Goal: Task Accomplishment & Management: Use online tool/utility

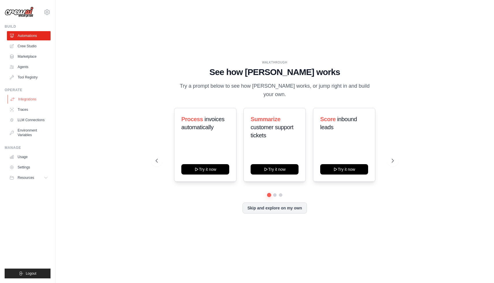
click at [23, 100] on link "Integrations" at bounding box center [30, 99] width 44 height 9
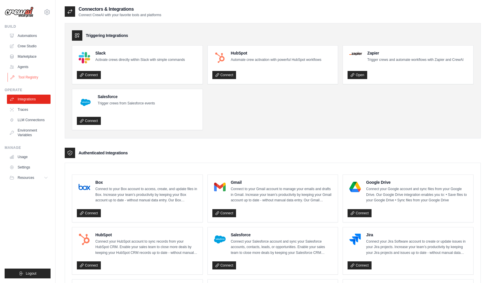
click at [31, 74] on link "Tool Registry" at bounding box center [30, 77] width 44 height 9
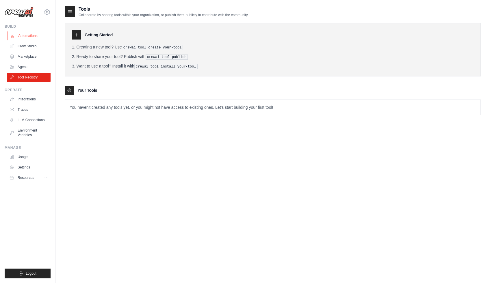
click at [31, 36] on link "Automations" at bounding box center [30, 35] width 44 height 9
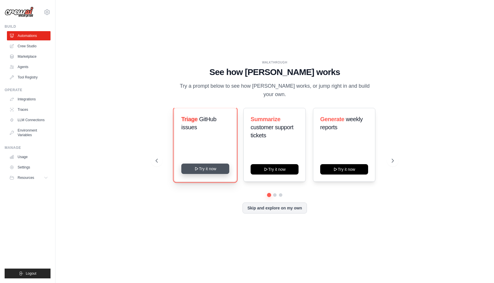
click at [222, 167] on button "Try it now" at bounding box center [205, 169] width 48 height 10
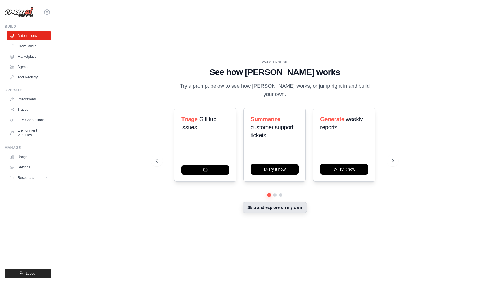
click at [265, 207] on button "Skip and explore on my own" at bounding box center [274, 207] width 64 height 11
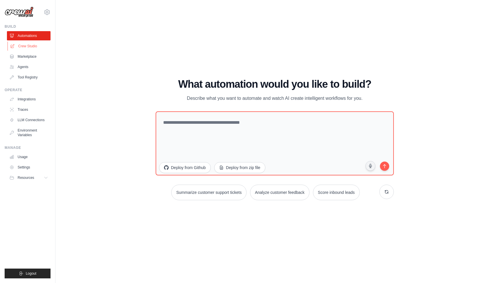
click at [34, 47] on link "Crew Studio" at bounding box center [30, 46] width 44 height 9
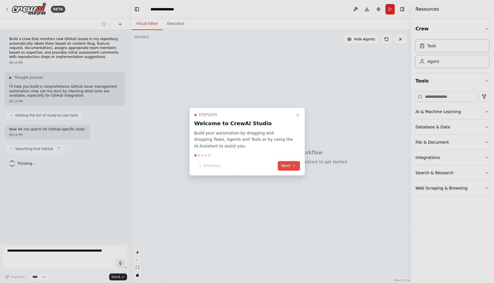
click at [288, 165] on button "Next" at bounding box center [289, 166] width 22 height 10
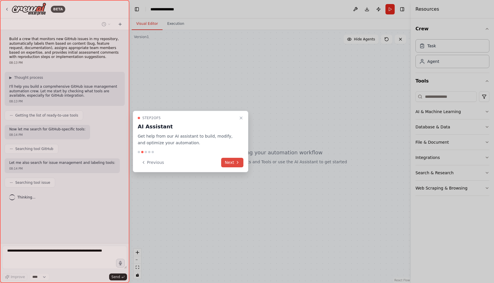
click at [240, 166] on button "Next" at bounding box center [232, 163] width 22 height 10
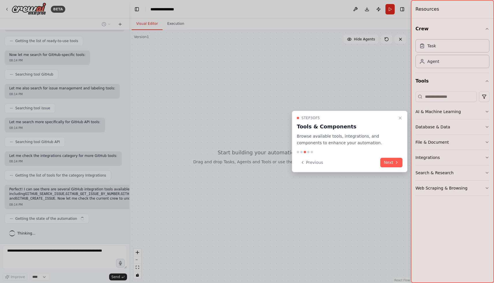
scroll to position [81, 0]
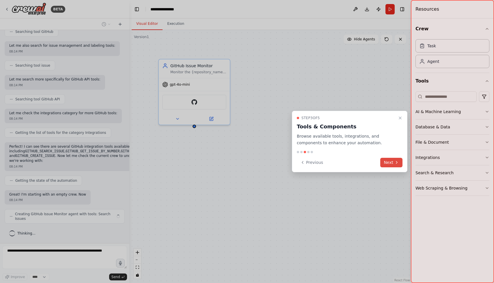
click at [387, 163] on button "Next" at bounding box center [391, 163] width 22 height 10
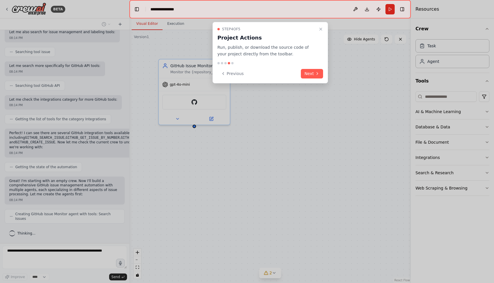
scroll to position [148, 0]
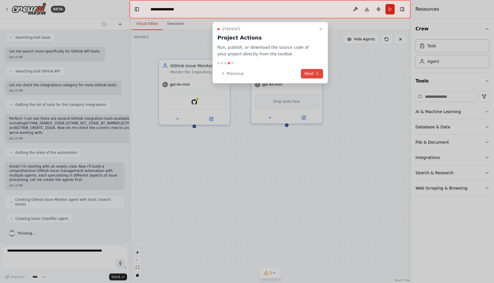
click at [315, 74] on icon at bounding box center [317, 73] width 5 height 5
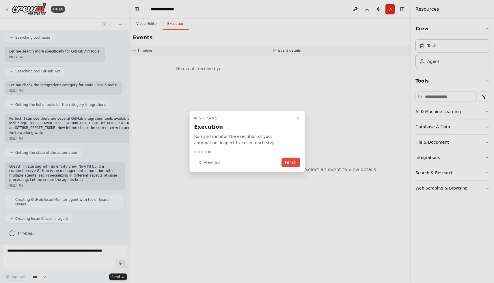
scroll to position [162, 0]
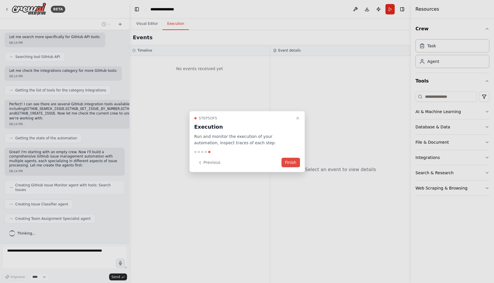
click at [293, 163] on button "Finish" at bounding box center [290, 163] width 18 height 10
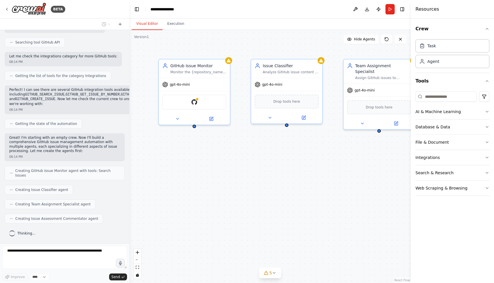
scroll to position [196, 0]
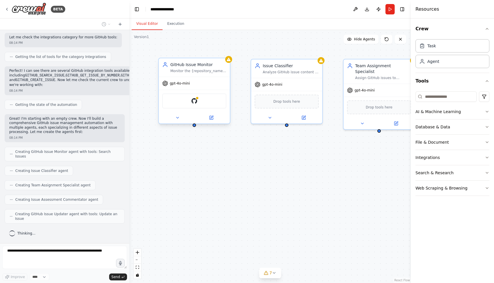
click at [217, 97] on div "GitHub" at bounding box center [194, 101] width 64 height 15
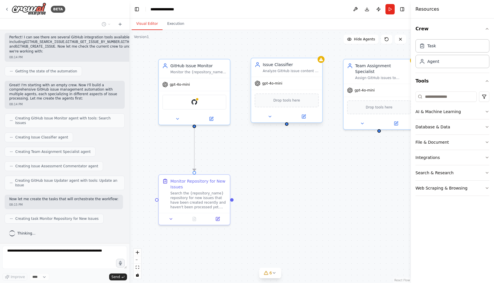
click at [279, 102] on span "Drop tools here" at bounding box center [286, 101] width 27 height 6
click at [270, 118] on icon at bounding box center [270, 116] width 5 height 5
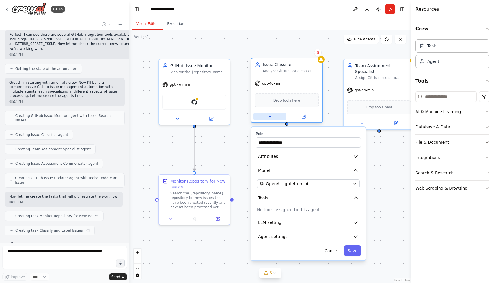
scroll to position [244, 0]
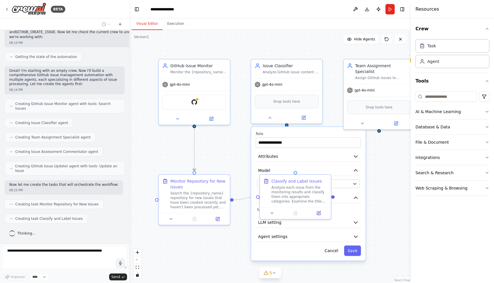
click at [404, 186] on div ".deletable-edge-delete-btn { width: 20px; height: 20px; border: 0px solid #ffff…" at bounding box center [269, 156] width 281 height 253
click at [331, 252] on button "Cancel" at bounding box center [331, 251] width 20 height 10
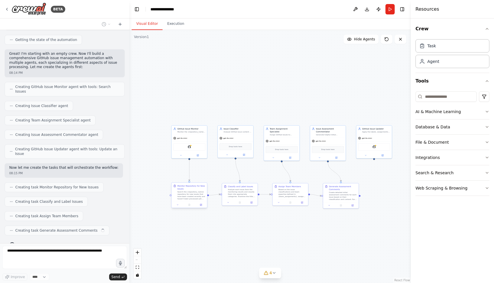
scroll to position [272, 0]
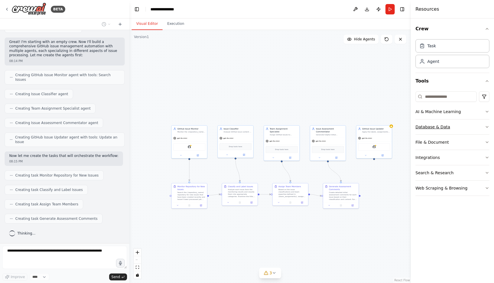
click at [428, 125] on button "Database & Data" at bounding box center [452, 127] width 74 height 15
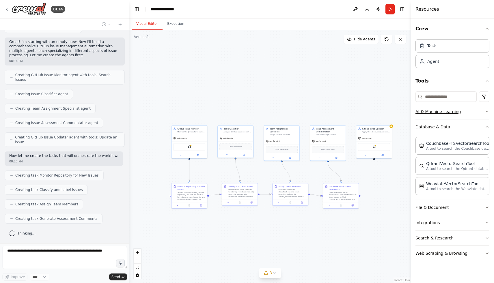
scroll to position [287, 0]
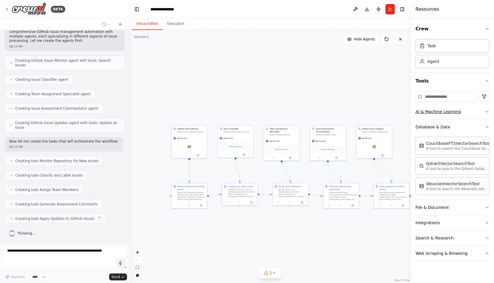
click at [489, 113] on icon "button" at bounding box center [487, 111] width 5 height 5
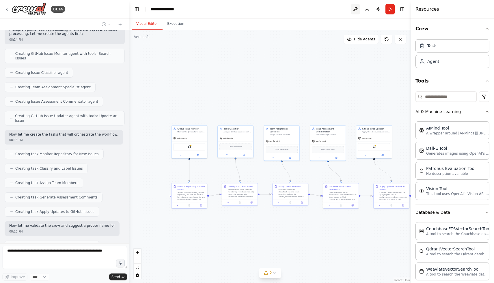
scroll to position [325, 0]
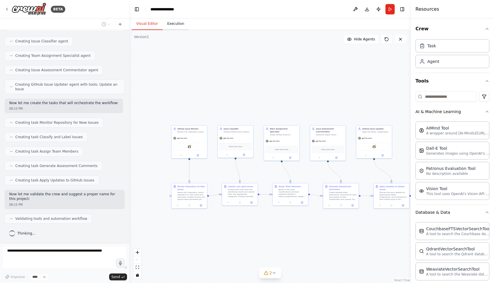
click at [177, 24] on button "Execution" at bounding box center [176, 24] width 26 height 12
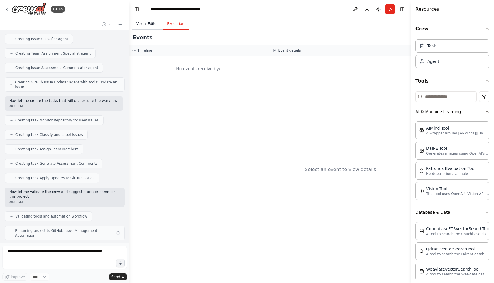
scroll to position [344, 0]
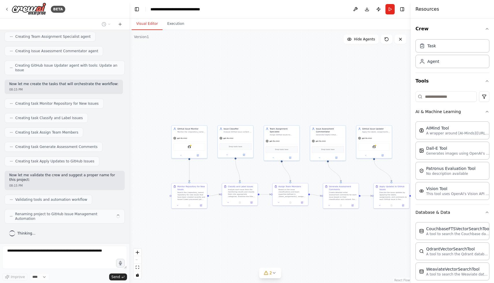
click at [152, 26] on button "Visual Editor" at bounding box center [147, 24] width 31 height 12
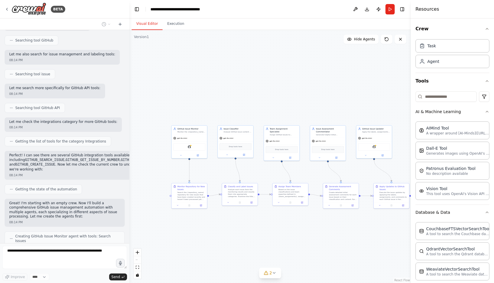
scroll to position [0, 0]
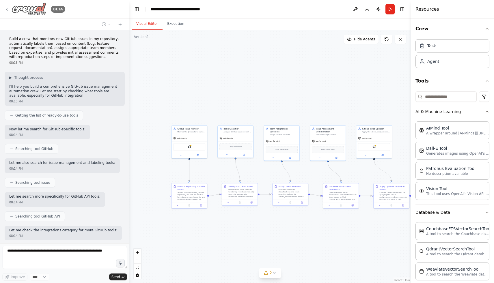
click at [9, 10] on icon at bounding box center [7, 9] width 5 height 5
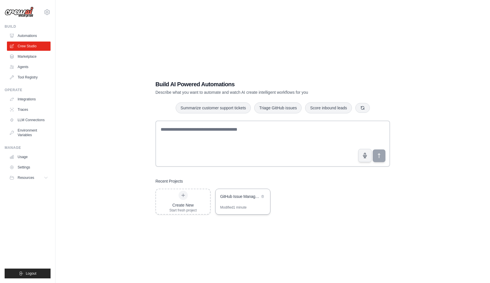
click at [255, 206] on div "Modified 1 minute" at bounding box center [242, 209] width 55 height 9
click at [25, 37] on link "Automations" at bounding box center [30, 35] width 44 height 9
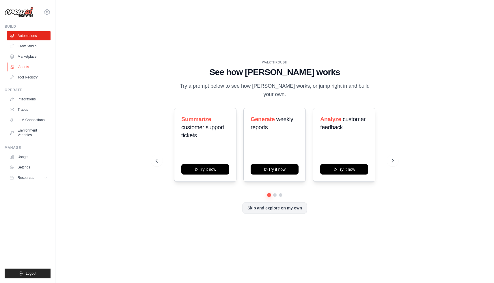
click at [24, 67] on link "Agents" at bounding box center [30, 66] width 44 height 9
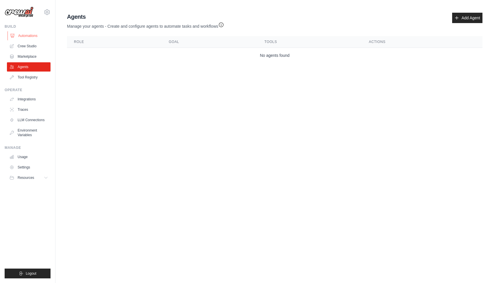
click at [19, 35] on link "Automations" at bounding box center [30, 35] width 44 height 9
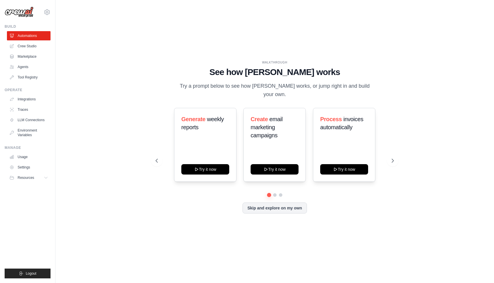
click at [277, 193] on div at bounding box center [275, 194] width 238 height 3
click at [274, 193] on button at bounding box center [274, 195] width 5 height 5
click at [281, 193] on button at bounding box center [280, 195] width 5 height 5
click at [364, 181] on div "Generate weekly reports Try it now Create email marketing campaigns Try it now …" at bounding box center [275, 150] width 238 height 85
click at [394, 158] on icon at bounding box center [393, 161] width 6 height 6
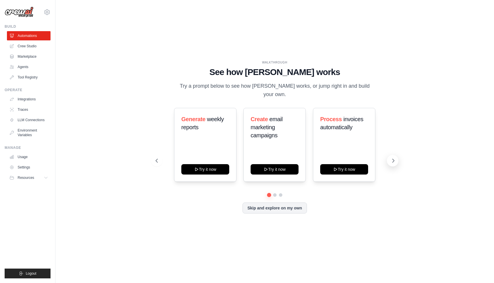
click at [394, 158] on icon at bounding box center [393, 161] width 6 height 6
click at [394, 159] on icon at bounding box center [394, 160] width 2 height 3
click at [393, 158] on icon at bounding box center [393, 161] width 6 height 6
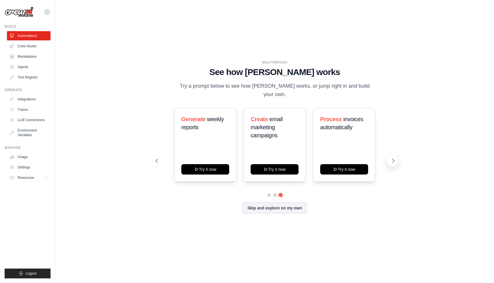
click at [393, 158] on icon at bounding box center [393, 161] width 6 height 6
click at [209, 116] on span "weekly reports" at bounding box center [202, 123] width 42 height 14
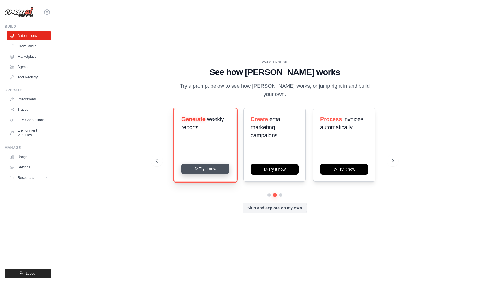
click at [213, 166] on button "Try it now" at bounding box center [205, 169] width 48 height 10
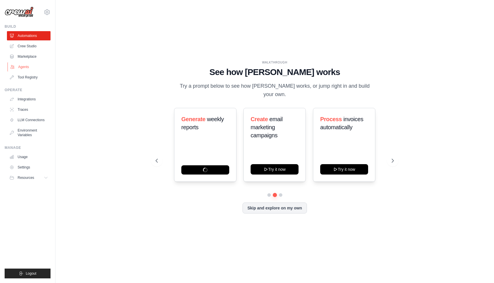
click at [25, 69] on link "Agents" at bounding box center [30, 66] width 44 height 9
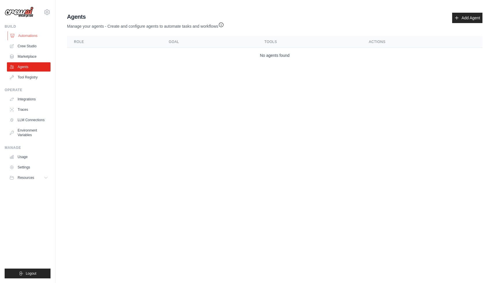
click at [29, 32] on link "Automations" at bounding box center [30, 35] width 44 height 9
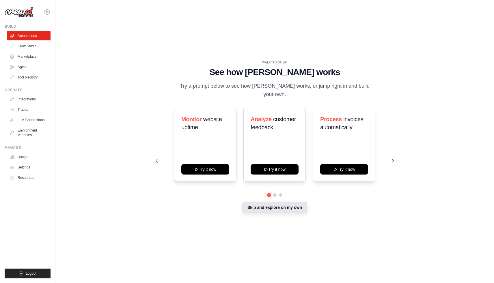
click at [272, 203] on button "Skip and explore on my own" at bounding box center [274, 207] width 64 height 11
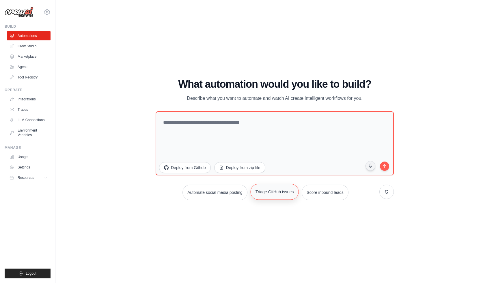
click at [287, 191] on button "Triage GitHub issues" at bounding box center [274, 192] width 48 height 16
type textarea "**********"
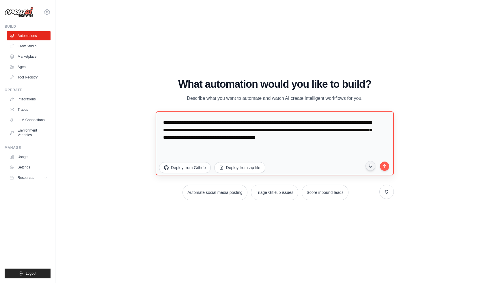
drag, startPoint x: 384, startPoint y: 169, endPoint x: 374, endPoint y: 172, distance: 11.1
click at [384, 169] on button "submit" at bounding box center [384, 165] width 11 height 11
click at [24, 46] on link "Crew Studio" at bounding box center [30, 46] width 44 height 9
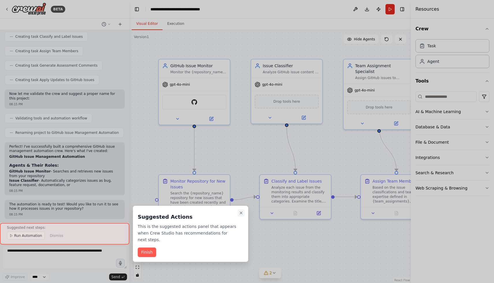
click at [242, 213] on icon "Close walkthrough" at bounding box center [241, 213] width 5 height 5
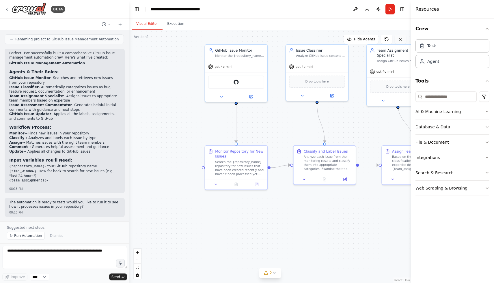
click at [401, 39] on icon at bounding box center [400, 39] width 5 height 5
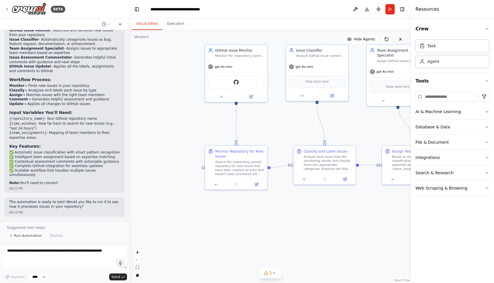
click at [402, 40] on icon at bounding box center [400, 39] width 5 height 5
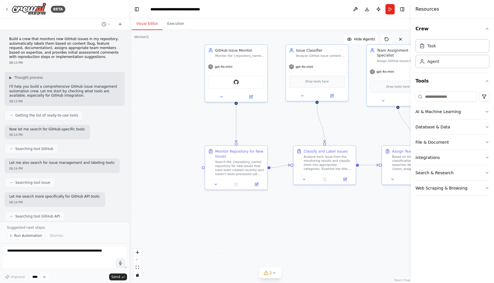
click at [407, 35] on div ".deletable-edge-delete-btn { width: 20px; height: 20px; border: 0px solid #ffff…" at bounding box center [269, 156] width 281 height 253
click at [402, 37] on icon at bounding box center [400, 39] width 5 height 5
click at [484, 30] on button "Crew" at bounding box center [452, 29] width 74 height 16
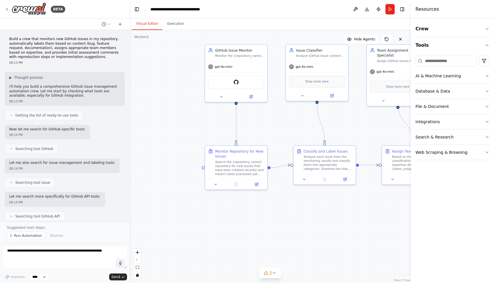
click at [403, 36] on button at bounding box center [401, 39] width 12 height 9
click at [391, 41] on button at bounding box center [387, 39] width 12 height 9
click at [389, 40] on button at bounding box center [387, 39] width 12 height 9
click at [387, 39] on icon at bounding box center [386, 39] width 5 height 5
click at [366, 38] on span "Hide Agents" at bounding box center [364, 39] width 21 height 5
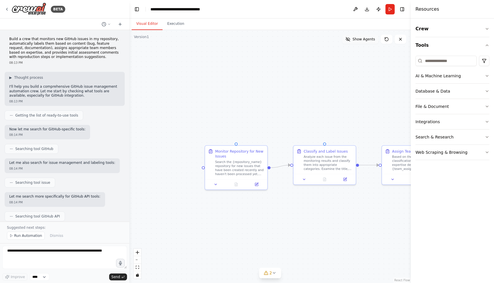
click at [359, 43] on button "Show Agents" at bounding box center [360, 39] width 36 height 9
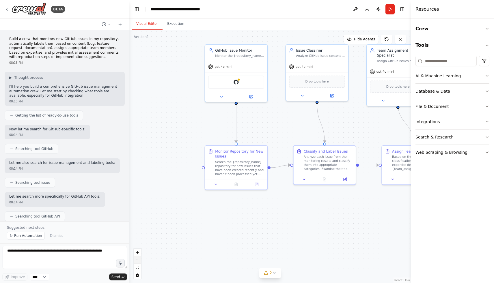
click at [138, 259] on button "zoom out" at bounding box center [138, 260] width 8 height 8
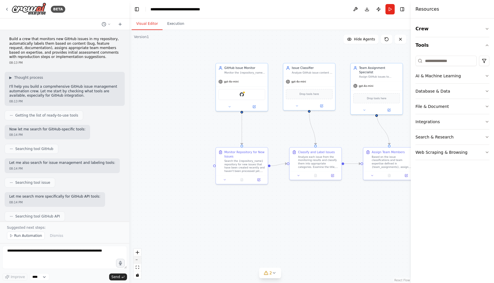
click at [138, 259] on button "zoom out" at bounding box center [138, 260] width 8 height 8
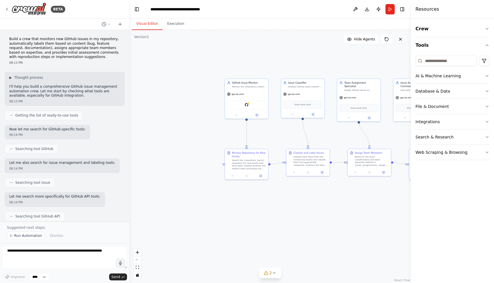
click at [403, 40] on button at bounding box center [401, 39] width 12 height 9
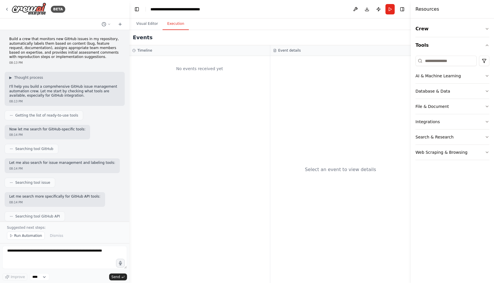
click at [176, 20] on button "Execution" at bounding box center [176, 24] width 26 height 12
click at [149, 26] on button "Visual Editor" at bounding box center [147, 24] width 31 height 12
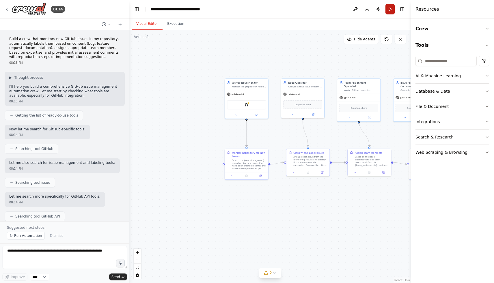
click at [393, 9] on button "Run" at bounding box center [389, 9] width 9 height 10
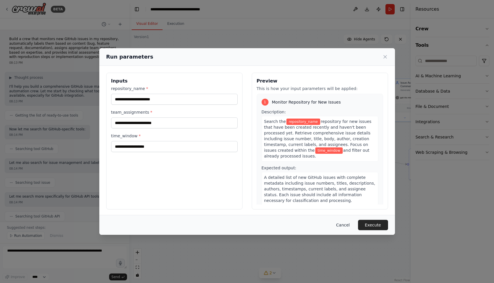
click at [346, 226] on button "Cancel" at bounding box center [342, 225] width 23 height 10
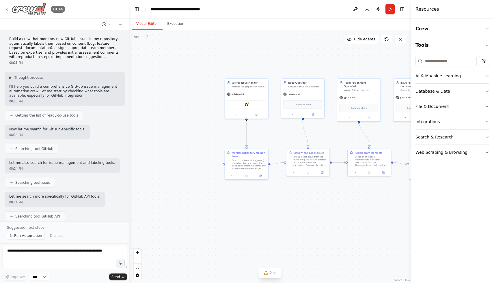
click at [8, 10] on icon at bounding box center [7, 9] width 5 height 5
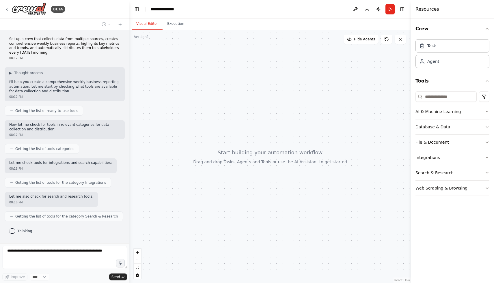
scroll to position [30, 0]
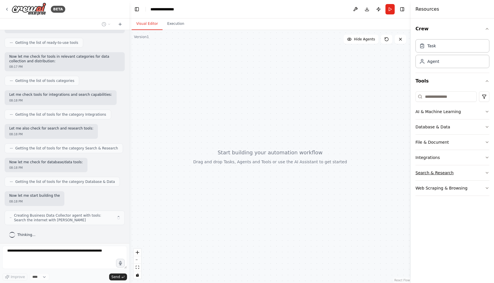
click at [455, 170] on button "Search & Research" at bounding box center [452, 172] width 74 height 15
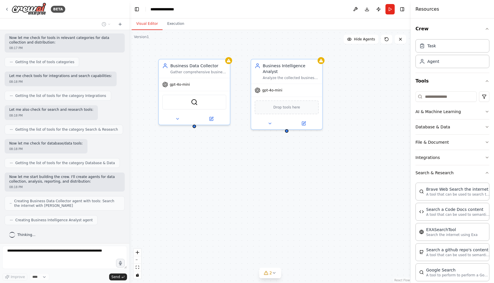
scroll to position [101, 0]
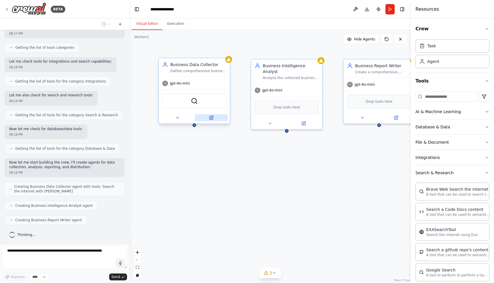
click at [213, 116] on icon at bounding box center [211, 117] width 5 height 5
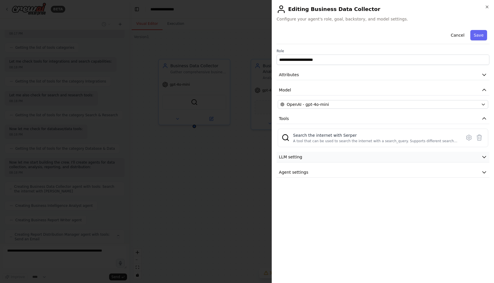
scroll to position [120, 0]
click at [478, 175] on button "Agent settings" at bounding box center [383, 172] width 213 height 11
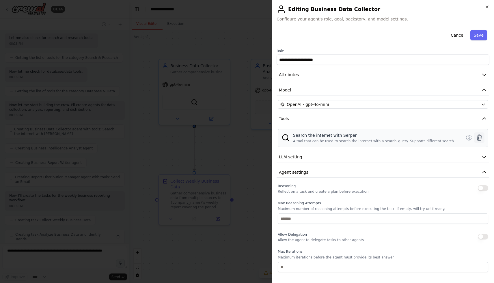
scroll to position [173, 0]
click at [467, 139] on icon at bounding box center [468, 137] width 7 height 7
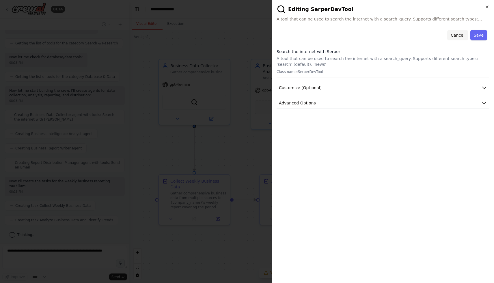
click at [457, 35] on button "Cancel" at bounding box center [457, 35] width 20 height 10
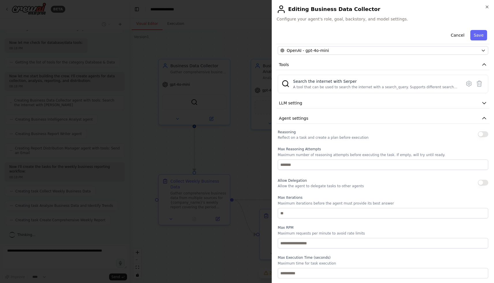
scroll to position [0, 0]
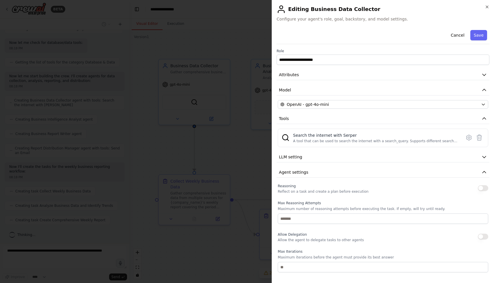
click at [487, 9] on h2 "Editing Business Data Collector" at bounding box center [383, 9] width 213 height 9
click at [485, 5] on icon "button" at bounding box center [487, 7] width 5 height 5
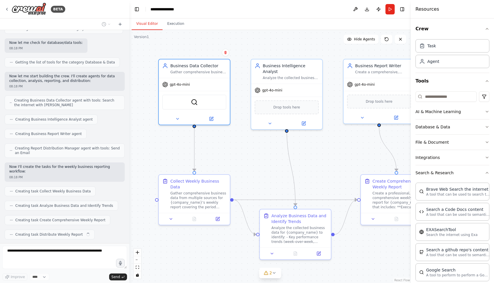
scroll to position [202, 0]
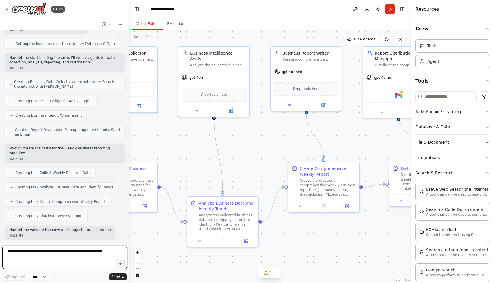
drag, startPoint x: 394, startPoint y: 261, endPoint x: 322, endPoint y: 249, distance: 73.8
click at [322, 249] on div ".deletable-edge-delete-btn { width: 20px; height: 20px; border: 0px solid #ffff…" at bounding box center [269, 156] width 281 height 253
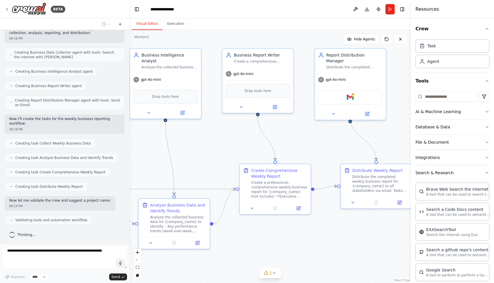
scroll to position [255, 0]
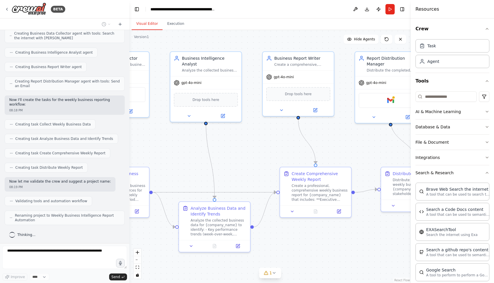
drag, startPoint x: 370, startPoint y: 246, endPoint x: 362, endPoint y: 251, distance: 9.6
click at [362, 251] on div ".deletable-edge-delete-btn { width: 20px; height: 20px; border: 0px solid #ffff…" at bounding box center [269, 156] width 281 height 253
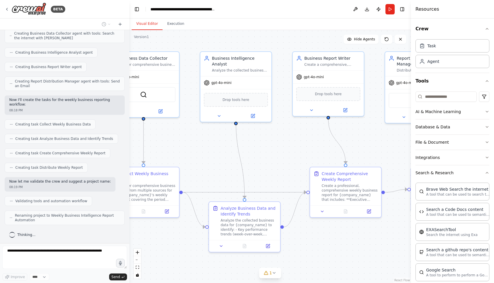
drag, startPoint x: 313, startPoint y: 251, endPoint x: 344, endPoint y: 251, distance: 30.0
click at [344, 251] on div ".deletable-edge-delete-btn { width: 20px; height: 20px; border: 0px solid #ffff…" at bounding box center [269, 156] width 281 height 253
click at [341, 199] on div "Create a professional, comprehensive weekly business report for {company_name} …" at bounding box center [350, 191] width 56 height 18
click at [370, 210] on icon at bounding box center [368, 210] width 3 height 3
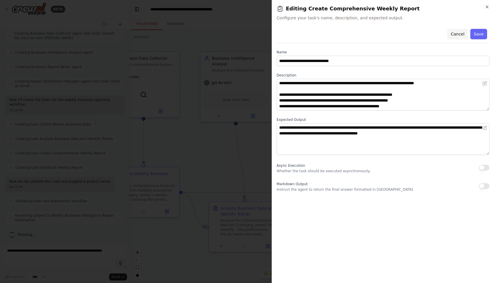
click at [464, 36] on button "Cancel" at bounding box center [457, 34] width 20 height 10
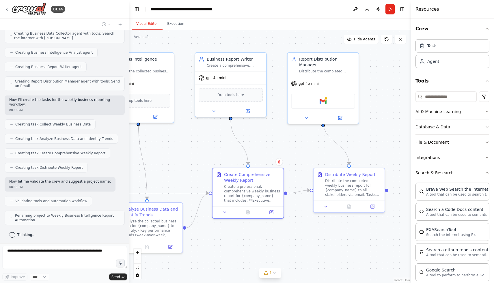
drag, startPoint x: 337, startPoint y: 259, endPoint x: 289, endPoint y: 261, distance: 48.5
click at [289, 261] on div ".deletable-edge-delete-btn { width: 20px; height: 20px; border: 0px solid #ffff…" at bounding box center [269, 156] width 281 height 253
click at [346, 181] on div "Distribute the completed weekly business report for {company_name} to all stake…" at bounding box center [353, 187] width 56 height 18
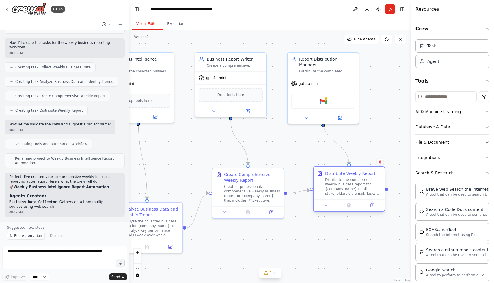
click at [346, 186] on div "Distribute the completed weekly business report for {company_name} to all stake…" at bounding box center [353, 187] width 56 height 18
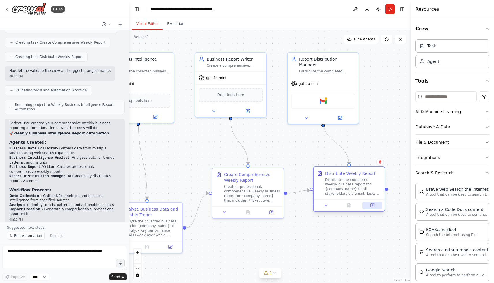
click at [372, 206] on icon at bounding box center [373, 205] width 3 height 3
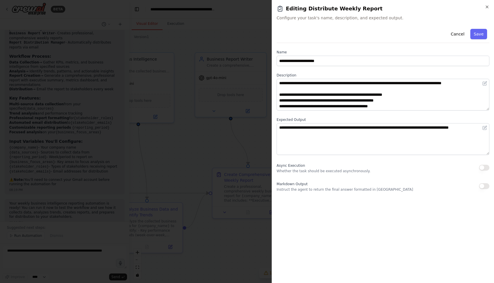
scroll to position [503, 0]
click at [461, 32] on button "Cancel" at bounding box center [457, 34] width 20 height 10
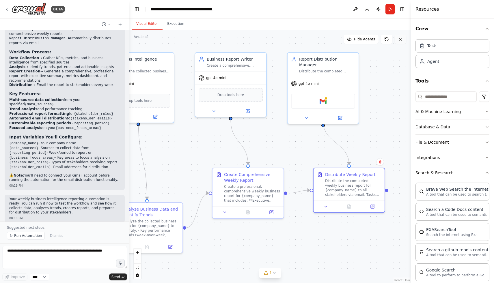
click at [404, 41] on button at bounding box center [401, 39] width 12 height 9
click at [355, 10] on button at bounding box center [355, 9] width 9 height 10
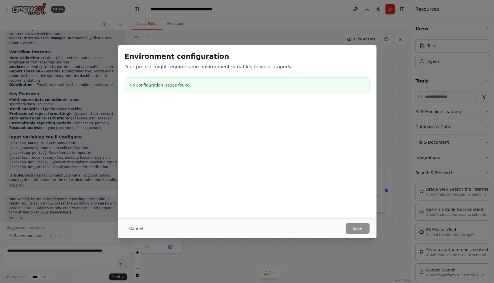
click at [234, 173] on div "Environment configuration Your project might require some environment variables…" at bounding box center [247, 131] width 259 height 173
click at [258, 247] on div "Environment configuration Your project might require some environment variables…" at bounding box center [247, 141] width 494 height 283
click at [260, 256] on div "Environment configuration Your project might require some environment variables…" at bounding box center [247, 141] width 494 height 283
click at [215, 247] on div "Environment configuration Your project might require some environment variables…" at bounding box center [247, 141] width 494 height 283
click at [142, 227] on button "Cancel" at bounding box center [136, 228] width 23 height 10
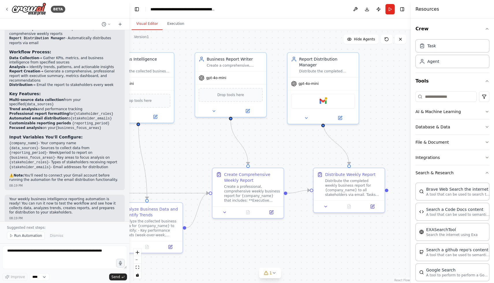
scroll to position [388, 0]
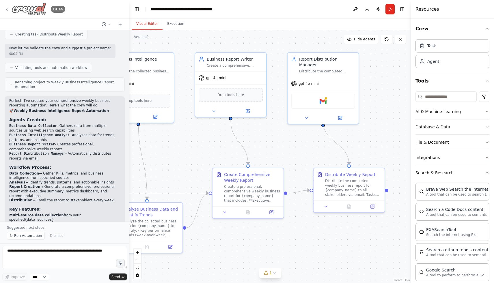
click at [8, 10] on icon at bounding box center [7, 9] width 5 height 5
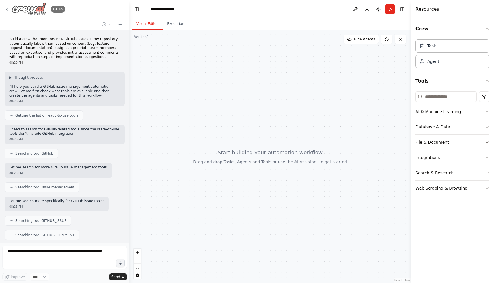
click at [8, 7] on icon at bounding box center [7, 9] width 5 height 5
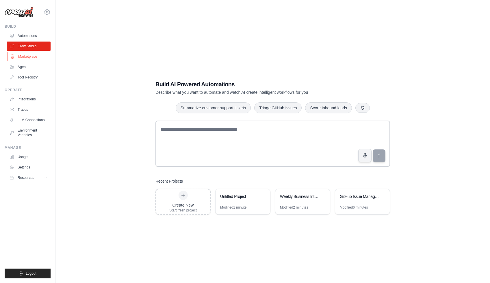
click at [27, 57] on link "Marketplace" at bounding box center [30, 56] width 44 height 9
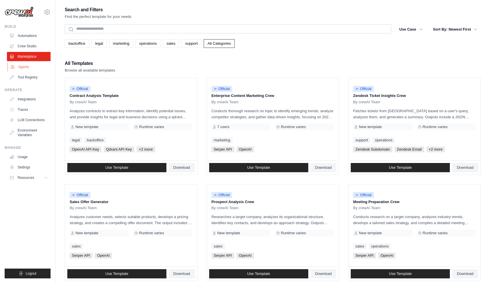
click at [29, 65] on link "Agents" at bounding box center [30, 66] width 44 height 9
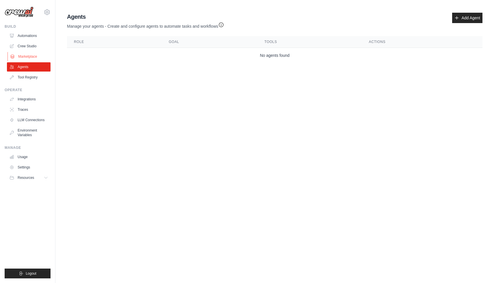
click at [27, 58] on link "Marketplace" at bounding box center [30, 56] width 44 height 9
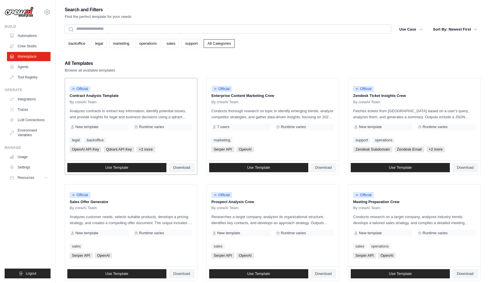
click at [133, 117] on p "Analyzes contracts to extract key information, identify potential issues, and p…" at bounding box center [131, 114] width 123 height 12
click at [180, 168] on span "Download" at bounding box center [181, 167] width 17 height 5
click at [32, 68] on link "Agents" at bounding box center [29, 66] width 44 height 9
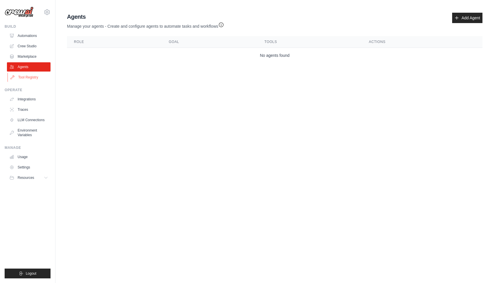
click at [33, 76] on link "Tool Registry" at bounding box center [30, 77] width 44 height 9
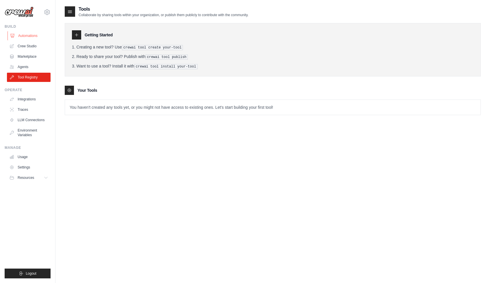
click at [29, 36] on link "Automations" at bounding box center [30, 35] width 44 height 9
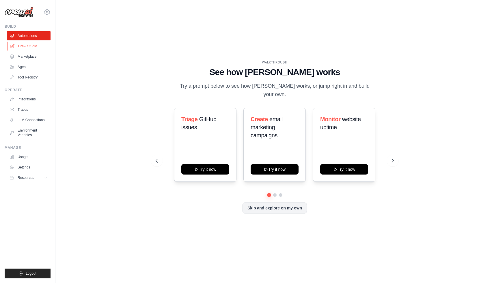
click at [28, 46] on link "Crew Studio" at bounding box center [30, 46] width 44 height 9
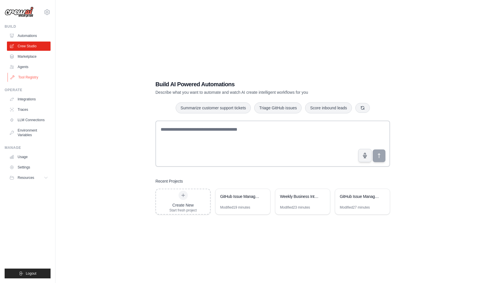
click at [28, 77] on link "Tool Registry" at bounding box center [30, 77] width 44 height 9
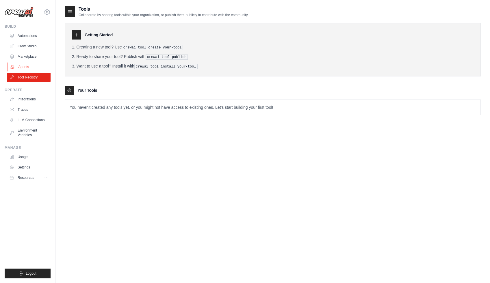
click at [27, 67] on link "Agents" at bounding box center [30, 66] width 44 height 9
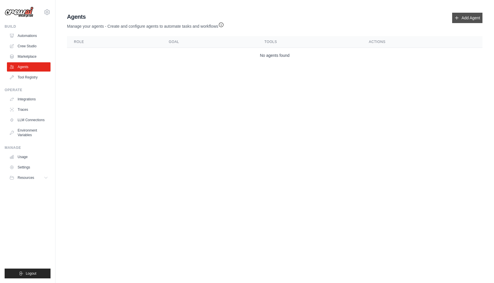
click at [472, 20] on link "Add Agent" at bounding box center [467, 18] width 30 height 10
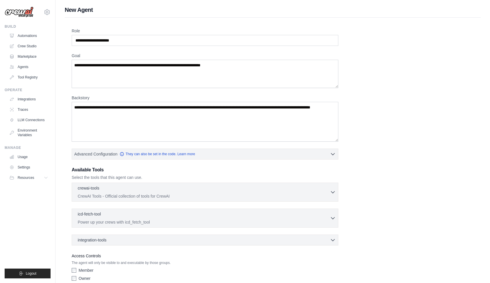
click at [470, 18] on div "Role Goal Backstory Advanced Configuration They can also be set in the code. Le…" at bounding box center [273, 161] width 416 height 286
click at [188, 78] on textarea "Goal" at bounding box center [205, 74] width 266 height 28
click at [177, 112] on textarea "Backstory" at bounding box center [205, 122] width 266 height 40
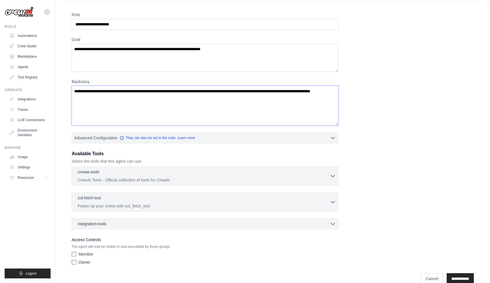
scroll to position [27, 0]
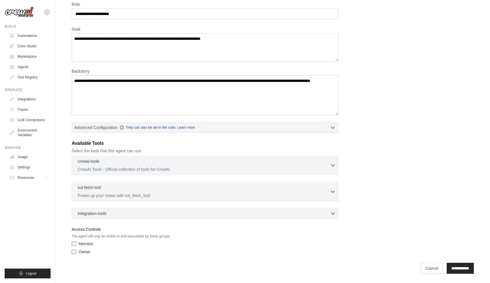
click at [322, 167] on p "CrewAI Tools - Official collection of tools for CrewAI" at bounding box center [204, 170] width 252 height 6
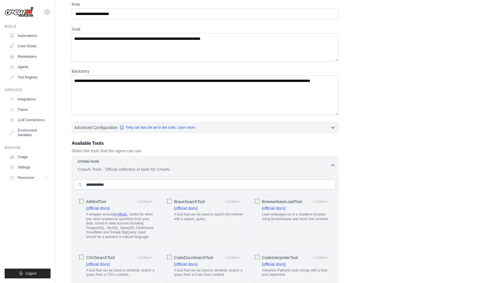
click at [330, 165] on icon "button" at bounding box center [333, 166] width 6 height 6
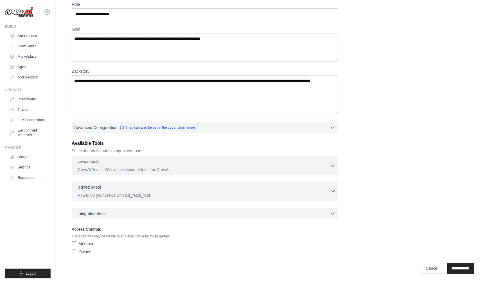
click at [335, 196] on button "icd-fetch-tool 0 selected Power up your crews with icd_fetch_tool" at bounding box center [204, 191] width 261 height 14
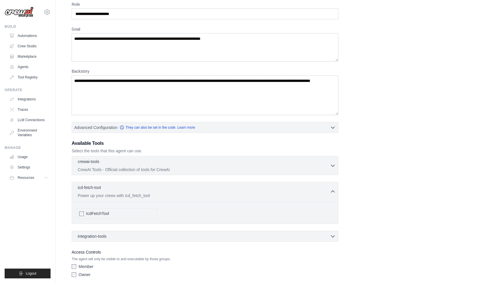
click at [101, 214] on span "IcdFetchTool" at bounding box center [97, 214] width 23 height 6
click at [332, 194] on button "icd-fetch-tool 0 selected Power up your crews with icd_fetch_tool" at bounding box center [204, 191] width 261 height 14
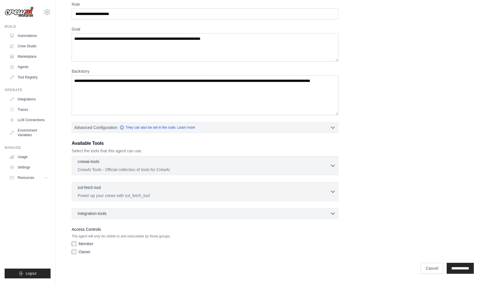
click at [333, 210] on div "integration-tools 0 selected Box Save files to Box Gmail" at bounding box center [205, 213] width 266 height 11
click at [331, 213] on icon "button" at bounding box center [332, 214] width 3 height 2
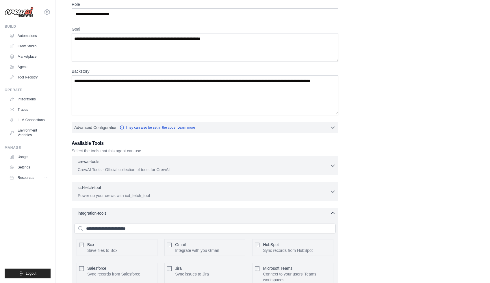
click at [331, 213] on icon "button" at bounding box center [333, 213] width 6 height 6
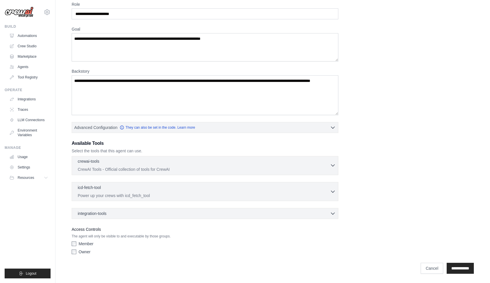
click at [317, 164] on div "crewai-tools 0 selected" at bounding box center [204, 161] width 252 height 7
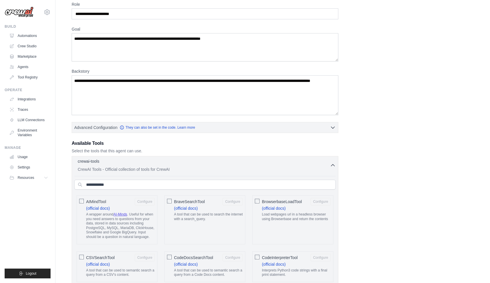
click at [317, 164] on div "crewai-tools 0 selected" at bounding box center [204, 161] width 252 height 7
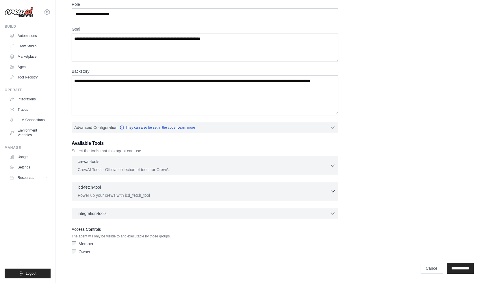
click at [229, 195] on p "Power up your crews with icd_fetch_tool" at bounding box center [204, 196] width 252 height 6
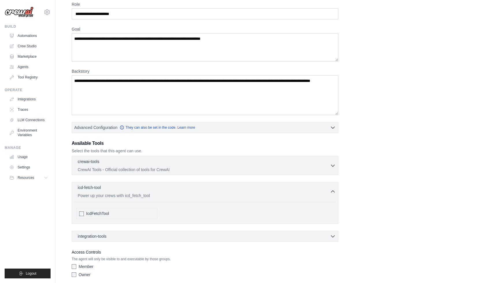
click at [95, 214] on span "IcdFetchTool" at bounding box center [97, 214] width 23 height 6
click at [84, 188] on p "icd-fetch-tool" at bounding box center [89, 187] width 23 height 6
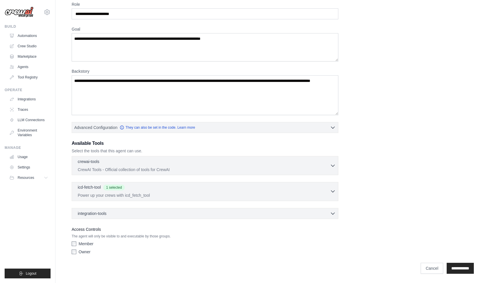
click at [84, 188] on p "icd-fetch-tool" at bounding box center [89, 187] width 23 height 6
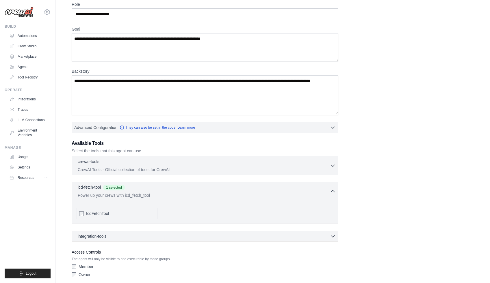
drag, startPoint x: 157, startPoint y: 197, endPoint x: 129, endPoint y: 194, distance: 28.4
click at [129, 194] on p "Power up your crews with icd_fetch_tool" at bounding box center [204, 196] width 252 height 6
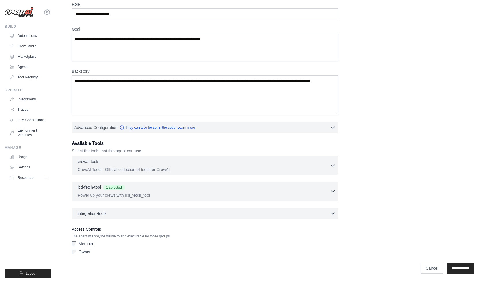
drag, startPoint x: 124, startPoint y: 195, endPoint x: 137, endPoint y: 198, distance: 13.0
click at [137, 198] on p "Power up your crews with icd_fetch_tool" at bounding box center [204, 196] width 252 height 6
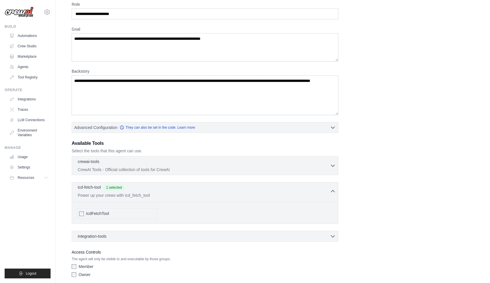
click at [164, 195] on p "Power up your crews with icd_fetch_tool" at bounding box center [204, 196] width 252 height 6
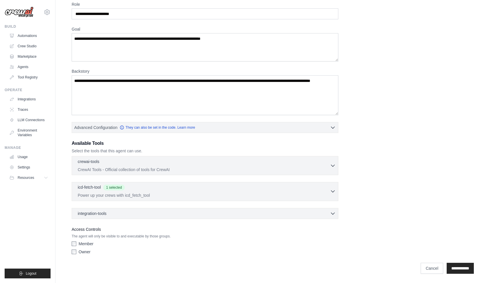
click at [164, 195] on p "Power up your crews with icd_fetch_tool" at bounding box center [204, 196] width 252 height 6
click at [128, 194] on p "Power up your crews with icd_fetch_tool" at bounding box center [204, 196] width 252 height 6
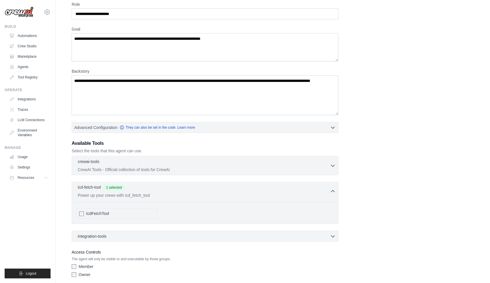
click at [128, 194] on p "Power up your crews with icd_fetch_tool" at bounding box center [204, 196] width 252 height 6
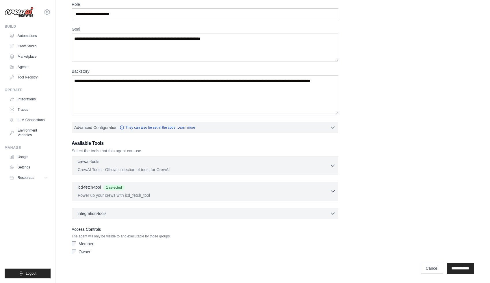
click at [75, 193] on button "icd-fetch-tool 1 selected Power up your crews with icd_fetch_tool" at bounding box center [204, 191] width 261 height 14
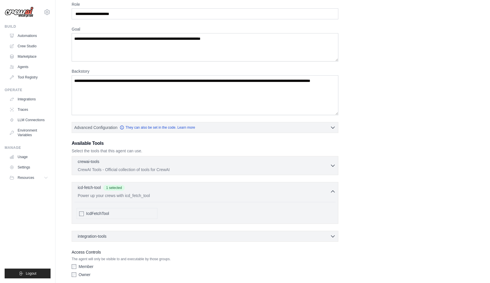
drag, startPoint x: 75, startPoint y: 188, endPoint x: 107, endPoint y: 199, distance: 33.4
click at [107, 199] on div "icd-fetch-tool 1 selected Power up your crews with icd_fetch_tool IcdFetchTool" at bounding box center [205, 203] width 266 height 42
click at [108, 256] on div "Access Controls The agent will only be visible to and executable by those group…" at bounding box center [205, 264] width 266 height 31
click at [109, 258] on p "The agent will only be visible to and executable by those groups." at bounding box center [205, 259] width 266 height 5
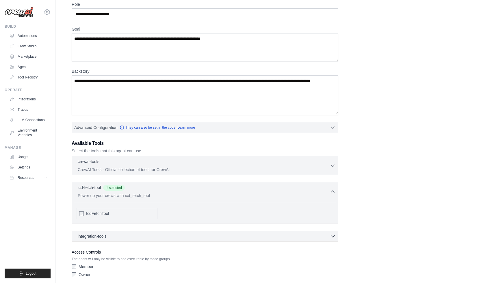
click at [109, 259] on p "The agent will only be visible to and executable by those groups." at bounding box center [205, 259] width 266 height 5
drag, startPoint x: 130, startPoint y: 214, endPoint x: 104, endPoint y: 203, distance: 28.1
click at [104, 203] on div "IcdFetchTool" at bounding box center [204, 211] width 261 height 19
click at [88, 214] on span "IcdFetchTool" at bounding box center [97, 214] width 23 height 6
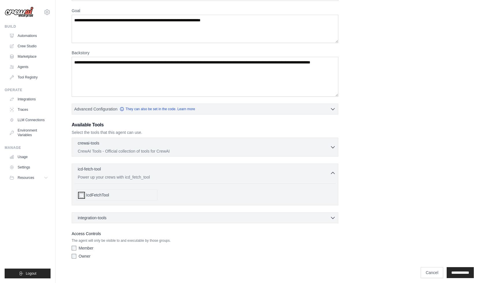
scroll to position [49, 0]
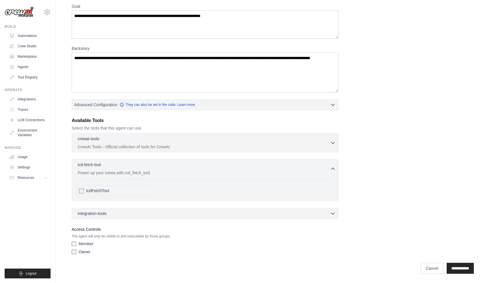
click at [111, 191] on div "IcdFetchTool" at bounding box center [120, 191] width 69 height 6
click at [102, 191] on span "IcdFetchTool" at bounding box center [97, 191] width 23 height 6
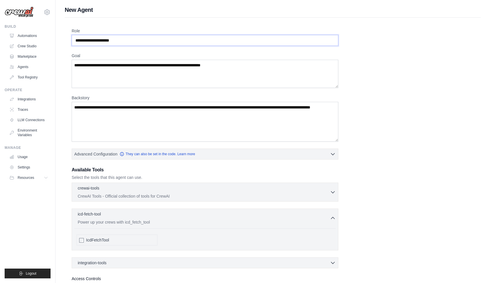
click at [117, 41] on input "Role" at bounding box center [205, 40] width 266 height 11
click at [135, 99] on label "Backstory" at bounding box center [205, 98] width 266 height 6
click at [135, 102] on textarea "Backstory" at bounding box center [205, 122] width 266 height 40
click at [124, 79] on textarea "Goal" at bounding box center [205, 74] width 266 height 28
click at [118, 127] on textarea "Backstory" at bounding box center [205, 122] width 266 height 40
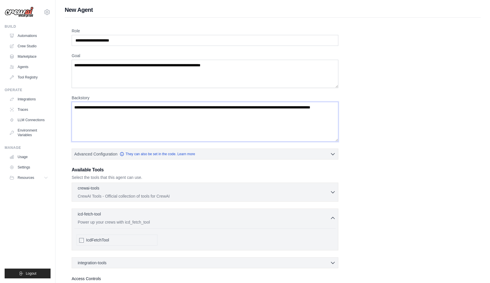
click at [128, 119] on textarea "Backstory" at bounding box center [205, 122] width 266 height 40
click at [128, 115] on textarea "Backstory" at bounding box center [205, 122] width 266 height 40
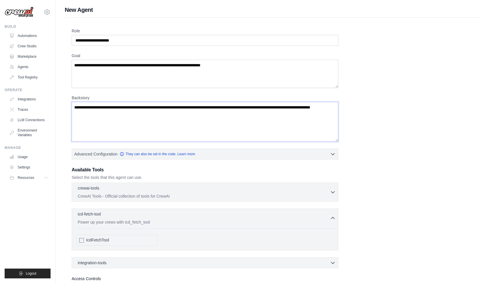
click at [128, 115] on textarea "Backstory" at bounding box center [205, 122] width 266 height 40
click at [97, 112] on textarea "Backstory" at bounding box center [205, 122] width 266 height 40
type textarea "**********"
click at [381, 176] on div "**********" at bounding box center [273, 167] width 402 height 279
click at [304, 190] on div "crewai-tools 0 selected" at bounding box center [204, 188] width 252 height 7
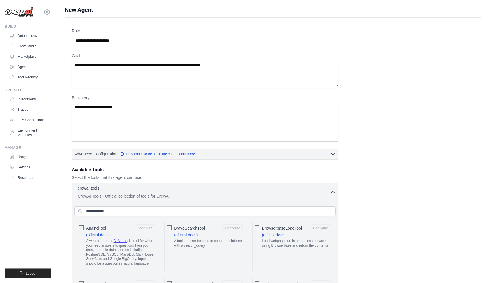
scroll to position [60, 0]
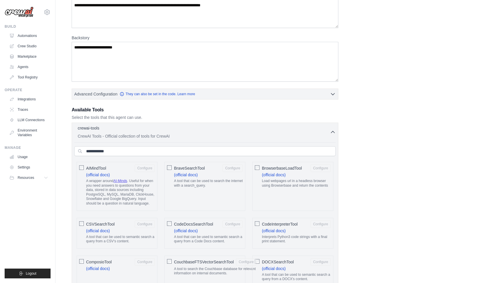
click at [181, 222] on span "CodeDocsSearchTool" at bounding box center [193, 224] width 39 height 6
drag, startPoint x: 431, startPoint y: 147, endPoint x: 425, endPoint y: 151, distance: 7.0
click at [331, 131] on icon "button" at bounding box center [333, 132] width 6 height 6
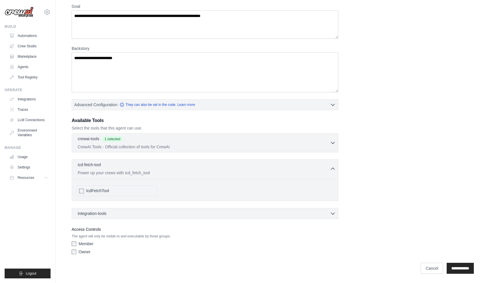
click at [335, 208] on div "integration-tools 0 selected Box Save files to Box Gmail" at bounding box center [205, 213] width 266 height 11
click at [333, 214] on icon "button" at bounding box center [333, 213] width 6 height 6
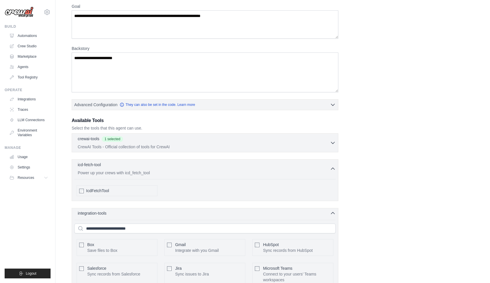
scroll to position [109, 0]
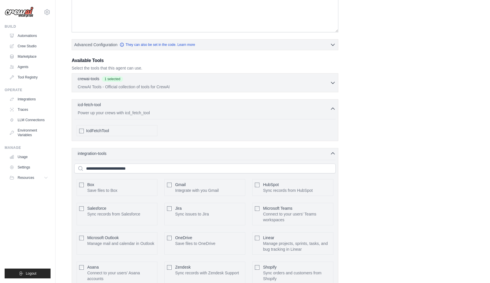
click at [109, 191] on p "Save files to Box" at bounding box center [102, 191] width 30 height 6
click at [396, 216] on div "**********" at bounding box center [273, 153] width 402 height 468
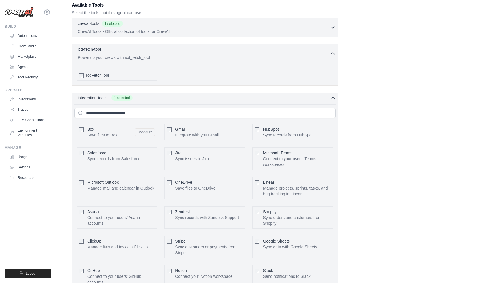
click at [331, 100] on icon "button" at bounding box center [333, 98] width 6 height 6
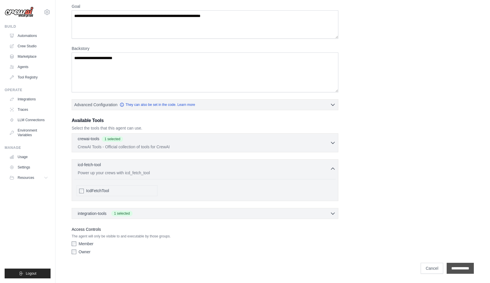
click at [449, 271] on input "**********" at bounding box center [459, 268] width 27 height 11
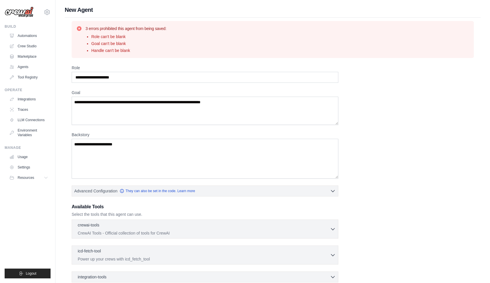
scroll to position [65, 0]
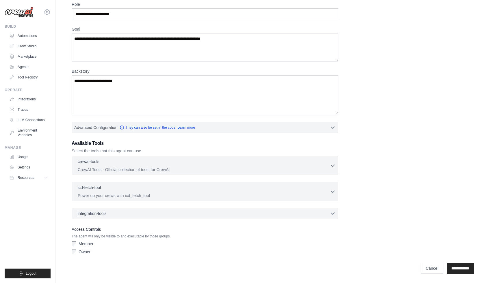
click at [90, 245] on label "Member" at bounding box center [86, 244] width 15 height 6
click at [458, 268] on input "**********" at bounding box center [459, 268] width 27 height 11
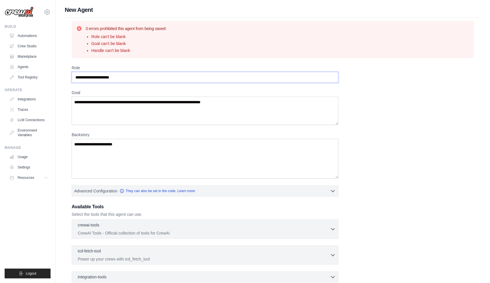
click at [118, 82] on input "Role" at bounding box center [205, 77] width 266 height 11
click at [168, 80] on input "Role" at bounding box center [205, 77] width 266 height 11
click at [81, 81] on input "**********" at bounding box center [205, 77] width 266 height 11
type input "**********"
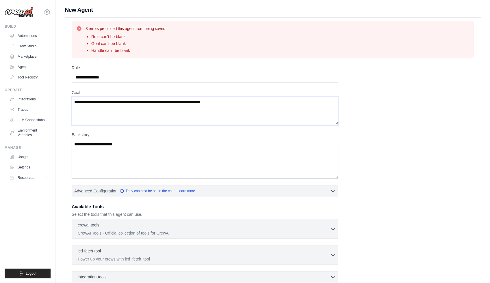
click at [95, 108] on textarea "Goal" at bounding box center [205, 111] width 266 height 28
type textarea "**********"
click at [218, 158] on textarea "**********" at bounding box center [205, 159] width 266 height 40
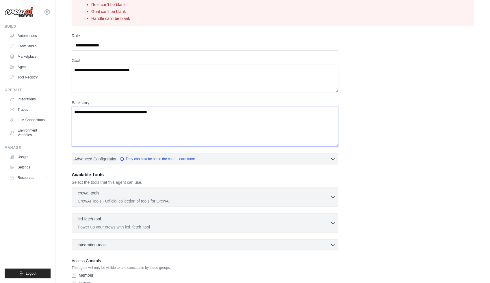
scroll to position [32, 0]
type textarea "**********"
click at [327, 200] on p "CrewAI Tools - Official collection of tools for CrewAI" at bounding box center [204, 201] width 252 height 6
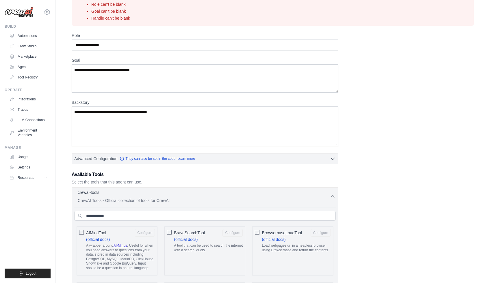
click at [327, 200] on p "CrewAI Tools - Official collection of tools for CrewAI" at bounding box center [204, 201] width 252 height 6
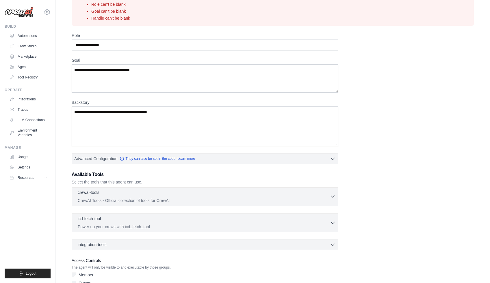
scroll to position [65, 0]
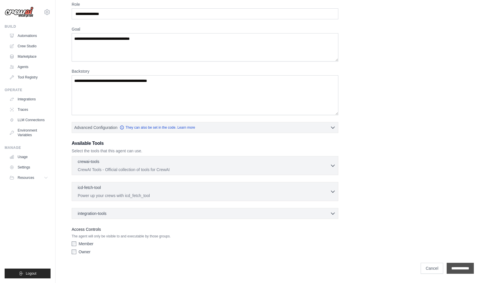
click at [460, 270] on input "**********" at bounding box center [459, 268] width 27 height 11
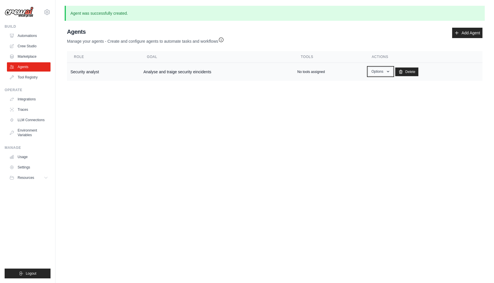
click at [382, 69] on button "Options" at bounding box center [380, 71] width 25 height 9
click at [372, 157] on body "gopikrishna+1@talossecurity.io Settings Build Automations Crew Studio Resources" at bounding box center [247, 141] width 494 height 283
click at [32, 74] on link "Tool Registry" at bounding box center [30, 77] width 44 height 9
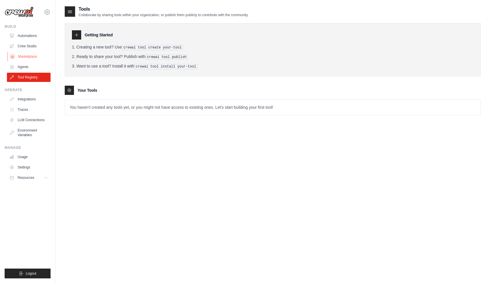
click at [22, 57] on link "Marketplace" at bounding box center [30, 56] width 44 height 9
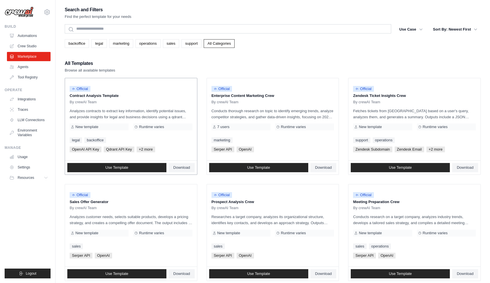
click at [164, 135] on div "Official Contract Analysis Template By crewAI Team Analyzes contracts to extrac…" at bounding box center [131, 119] width 132 height 82
click at [137, 166] on link "Use Template" at bounding box center [116, 167] width 99 height 9
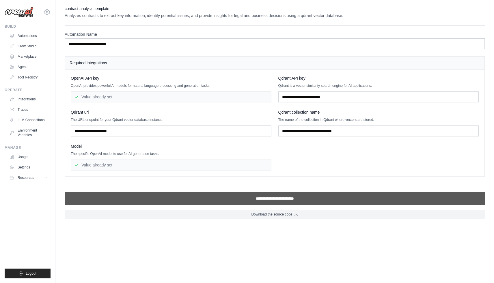
click at [200, 197] on input "**********" at bounding box center [275, 198] width 420 height 13
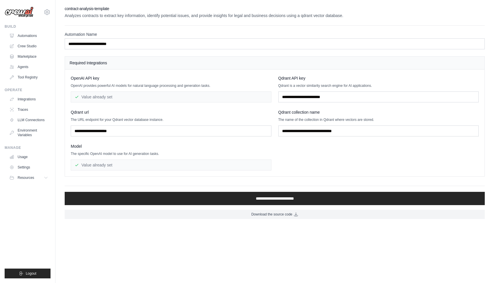
click at [337, 159] on div "OpenAI API key OpenAI provides powerful AI models for natural language processi…" at bounding box center [275, 122] width 408 height 95
click at [303, 94] on input "text" at bounding box center [378, 97] width 201 height 11
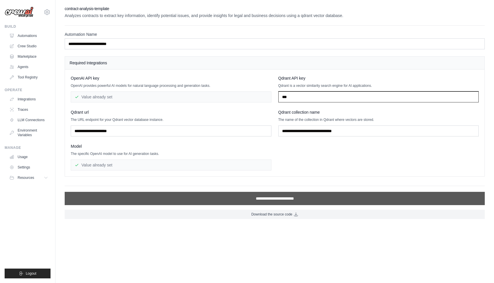
type input "***"
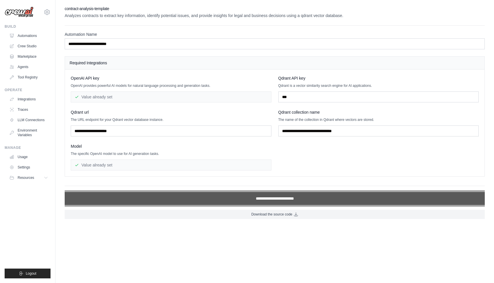
click at [242, 195] on input "**********" at bounding box center [275, 198] width 420 height 13
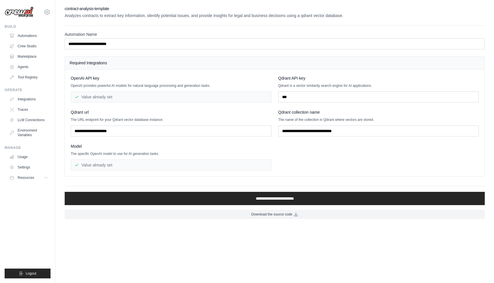
click at [229, 240] on body "gopikrishna+1@talossecurity.io Settings Build Automations Crew Studio Resources" at bounding box center [247, 141] width 494 height 283
click at [167, 132] on input "text" at bounding box center [171, 131] width 201 height 11
type input "**********"
click at [65, 192] on input "**********" at bounding box center [275, 198] width 420 height 13
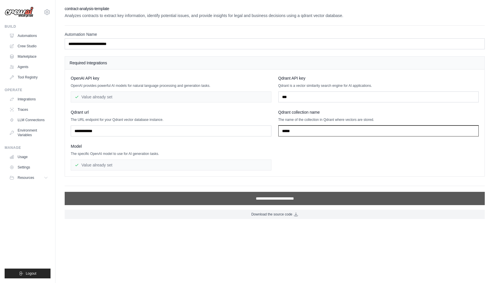
type input "*****"
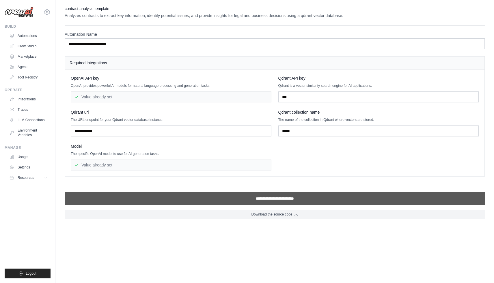
click at [329, 193] on input "**********" at bounding box center [275, 198] width 420 height 13
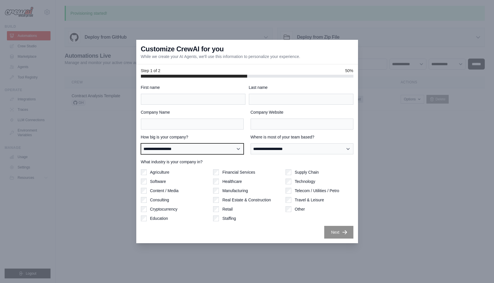
select select "**********"
click option "**********" at bounding box center [0, 0] width 0 height 0
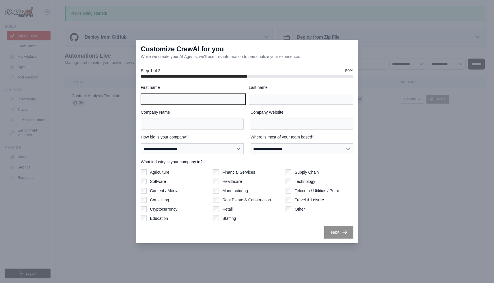
click at [166, 102] on input "First name" at bounding box center [193, 99] width 104 height 11
type input "***"
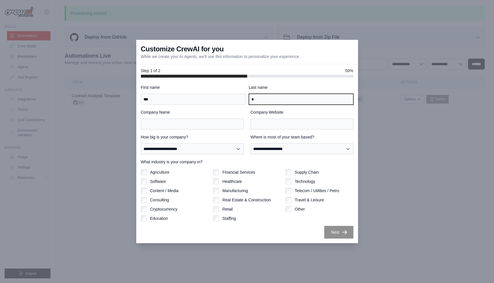
type input "*"
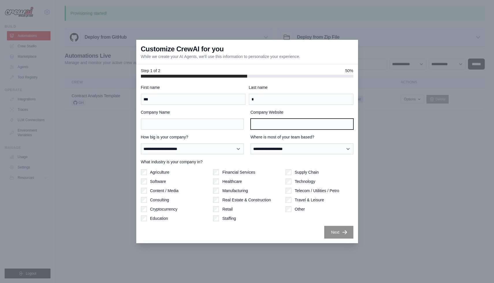
click at [265, 128] on input "Company Website" at bounding box center [302, 124] width 103 height 11
type input "**********"
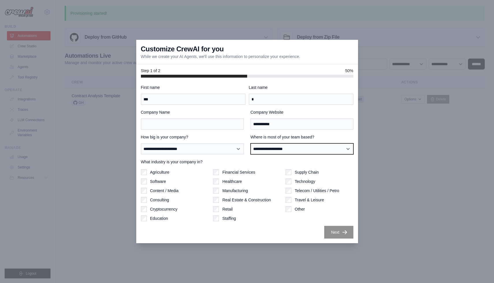
select select "******"
click option "******" at bounding box center [0, 0] width 0 height 0
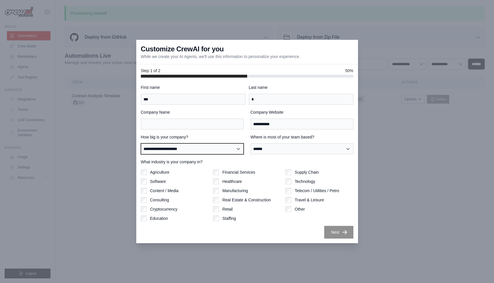
select select "**********"
click option "**********" at bounding box center [0, 0] width 0 height 0
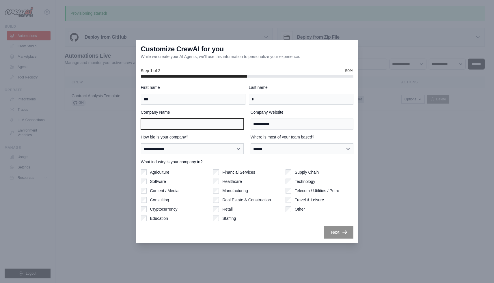
click at [181, 124] on input "Company Name" at bounding box center [192, 124] width 103 height 11
type input "***"
click at [274, 229] on div "Next" at bounding box center [247, 232] width 212 height 13
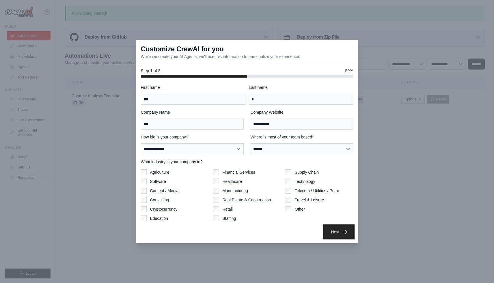
click at [340, 234] on button "Next" at bounding box center [338, 232] width 29 height 13
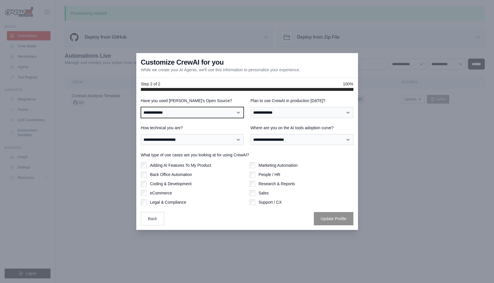
select select "**********"
click option "**********" at bounding box center [0, 0] width 0 height 0
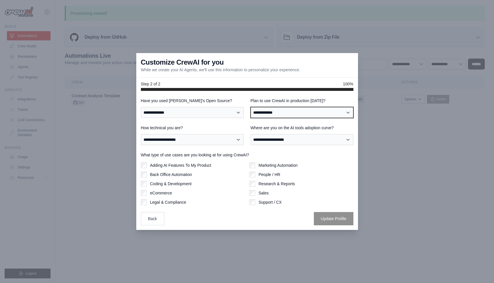
select select "*****"
click option "**" at bounding box center [0, 0] width 0 height 0
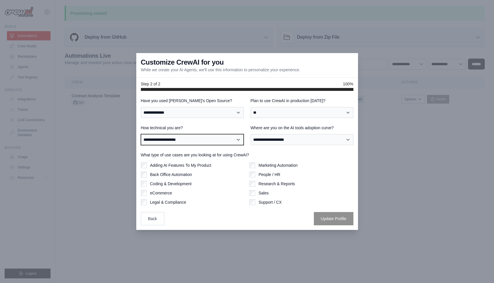
select select "**********"
click option "**********" at bounding box center [0, 0] width 0 height 0
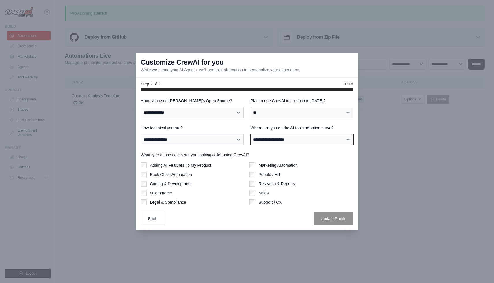
select select "**********"
click option "**********" at bounding box center [0, 0] width 0 height 0
click at [272, 193] on div "Sales" at bounding box center [301, 193] width 104 height 6
click at [267, 193] on label "Sales" at bounding box center [264, 193] width 10 height 6
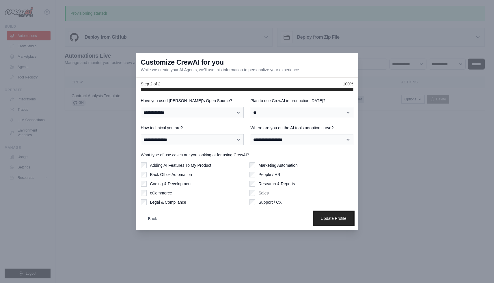
click at [332, 219] on button "Update Profile" at bounding box center [334, 218] width 40 height 13
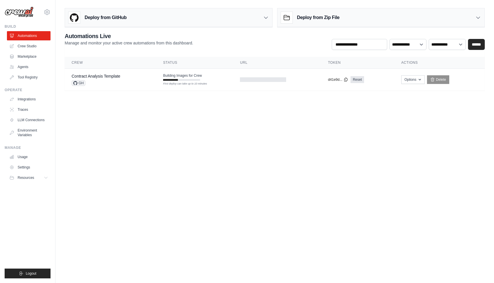
click at [402, 105] on body "[PERSON_NAME][EMAIL_ADDRESS][DOMAIN_NAME] Settings Build Automations Crew Studi…" at bounding box center [247, 141] width 494 height 283
click at [27, 47] on link "Crew Studio" at bounding box center [30, 46] width 44 height 9
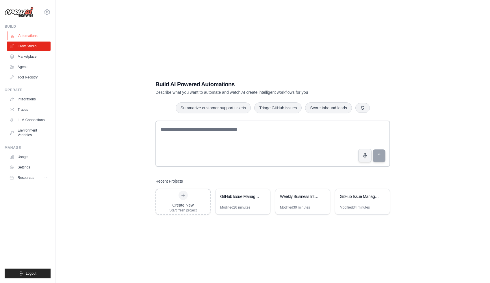
click at [32, 38] on link "Automations" at bounding box center [30, 35] width 44 height 9
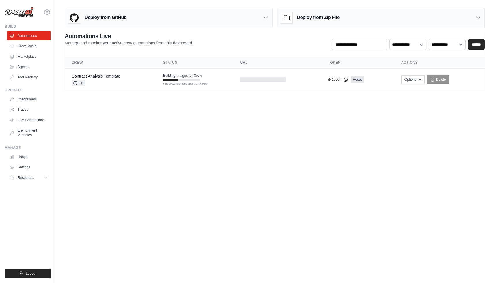
click at [317, 132] on body "[PERSON_NAME][EMAIL_ADDRESS][DOMAIN_NAME] Settings Build Automations Crew Studi…" at bounding box center [247, 141] width 494 height 283
click at [23, 46] on link "Crew Studio" at bounding box center [30, 46] width 44 height 9
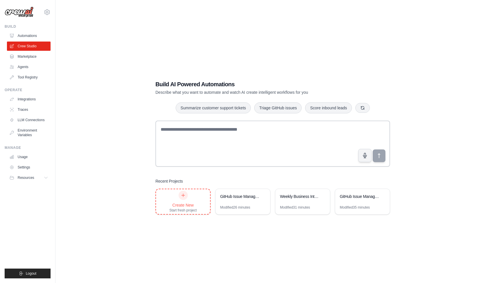
click at [177, 192] on div "Create New Start fresh project" at bounding box center [182, 202] width 27 height 22
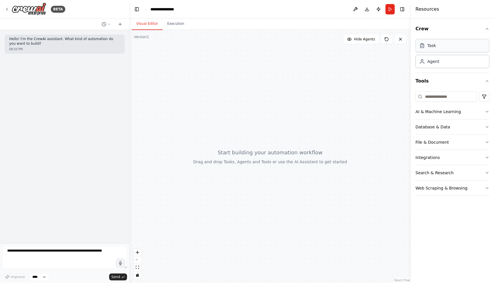
click at [437, 46] on div "Task" at bounding box center [452, 45] width 74 height 13
click at [429, 46] on div "Task" at bounding box center [431, 46] width 9 height 6
click at [426, 61] on div "Agent" at bounding box center [429, 61] width 20 height 6
click at [288, 192] on div at bounding box center [269, 156] width 281 height 253
click at [298, 182] on div at bounding box center [269, 156] width 281 height 253
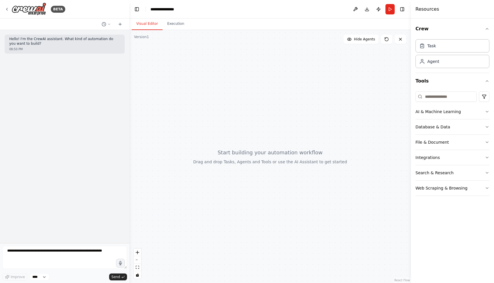
click at [304, 146] on div at bounding box center [269, 156] width 281 height 253
click at [358, 40] on span "Hide Agents" at bounding box center [364, 39] width 21 height 5
click at [358, 40] on span "Show Agents" at bounding box center [363, 39] width 23 height 5
click at [281, 143] on div at bounding box center [269, 156] width 281 height 253
click at [488, 83] on button "Tools" at bounding box center [452, 81] width 74 height 16
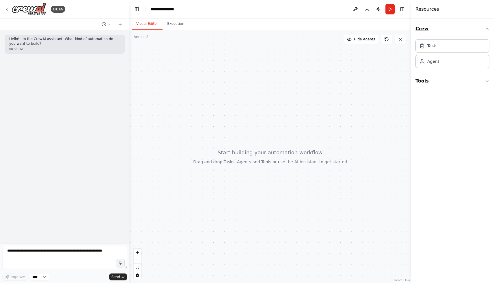
click at [488, 29] on icon "button" at bounding box center [487, 28] width 2 height 1
click at [487, 28] on icon "button" at bounding box center [487, 29] width 5 height 5
click at [445, 45] on div "Task" at bounding box center [452, 45] width 74 height 13
click at [435, 57] on div "Agent" at bounding box center [452, 61] width 74 height 13
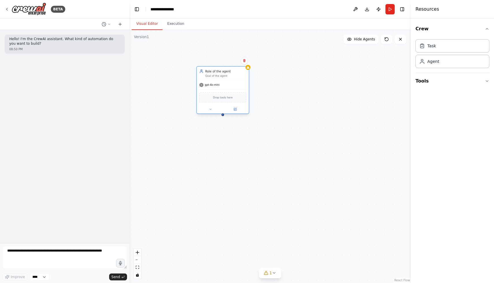
drag, startPoint x: 295, startPoint y: 71, endPoint x: 217, endPoint y: 70, distance: 77.9
click at [217, 70] on div "Role of the agent" at bounding box center [225, 71] width 41 height 4
drag, startPoint x: 327, startPoint y: 117, endPoint x: 227, endPoint y: 155, distance: 107.2
click at [228, 163] on div "New Task Task description" at bounding box center [234, 159] width 41 height 8
drag, startPoint x: 225, startPoint y: 160, endPoint x: 214, endPoint y: 159, distance: 10.7
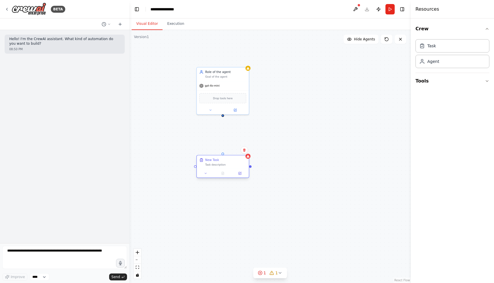
click at [214, 159] on div "New Task" at bounding box center [212, 160] width 14 height 4
click at [223, 114] on div at bounding box center [222, 114] width 3 height 3
click at [223, 154] on div at bounding box center [222, 154] width 3 height 3
click at [293, 136] on div ".deletable-edge-delete-btn { width: 20px; height: 20px; border: 0px solid #ffff…" at bounding box center [269, 156] width 281 height 253
click at [222, 88] on div "gpt-4o-mini" at bounding box center [223, 84] width 52 height 9
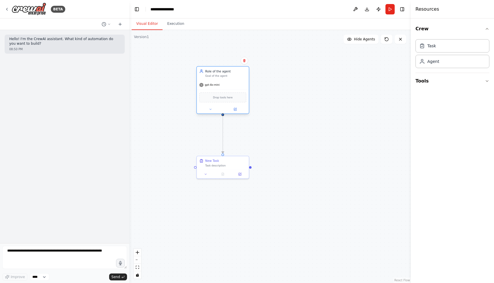
click at [222, 88] on div "gpt-4o-mini" at bounding box center [223, 84] width 52 height 9
click at [237, 108] on icon at bounding box center [235, 109] width 3 height 3
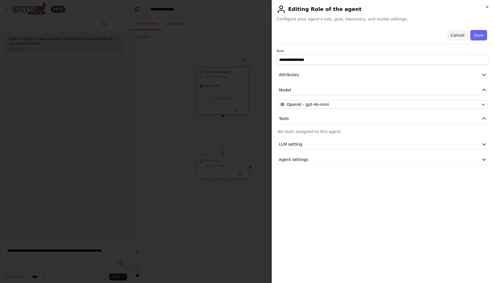
click at [461, 36] on button "Cancel" at bounding box center [457, 35] width 20 height 10
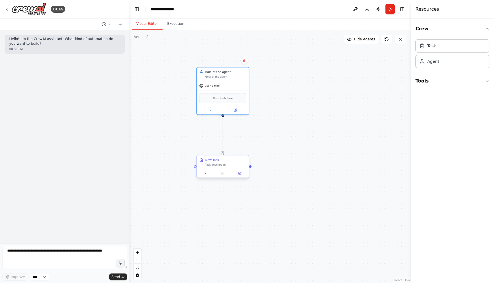
click at [230, 164] on div "Task description" at bounding box center [225, 164] width 41 height 3
click at [244, 172] on button at bounding box center [240, 173] width 14 height 5
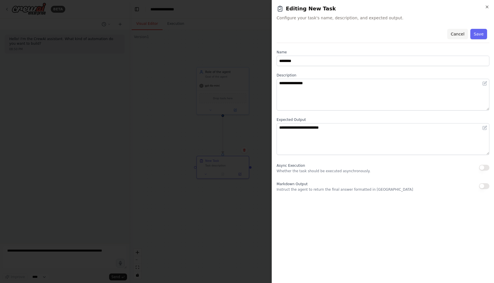
click at [462, 38] on button "Cancel" at bounding box center [457, 34] width 20 height 10
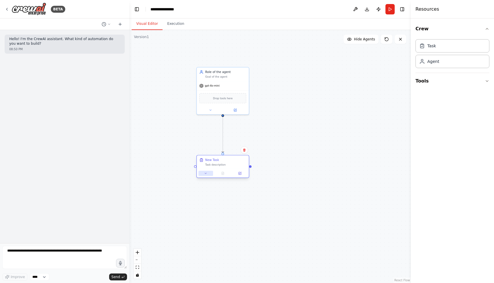
click at [206, 176] on button at bounding box center [205, 173] width 14 height 5
click at [344, 164] on div ".deletable-edge-delete-btn { width: 20px; height: 20px; border: 0px solid #ffff…" at bounding box center [269, 156] width 281 height 253
click at [240, 177] on div at bounding box center [223, 173] width 52 height 9
click at [205, 176] on div at bounding box center [223, 173] width 52 height 9
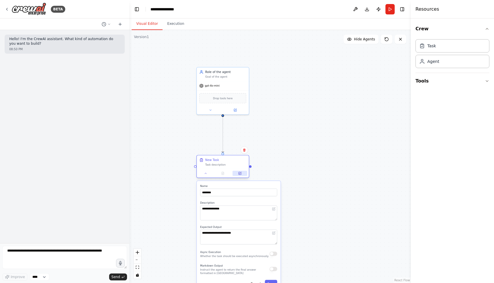
click at [239, 172] on icon at bounding box center [239, 173] width 3 height 3
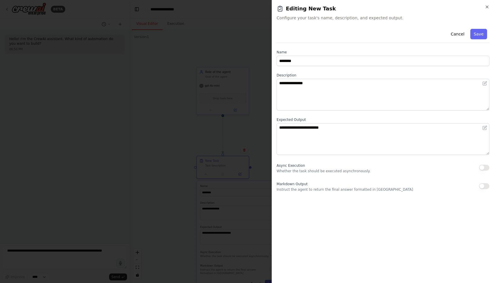
click at [174, 153] on div at bounding box center [247, 141] width 494 height 283
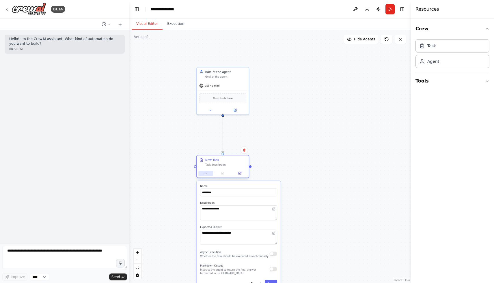
click at [204, 175] on button at bounding box center [205, 173] width 14 height 5
click at [242, 174] on button at bounding box center [240, 173] width 14 height 5
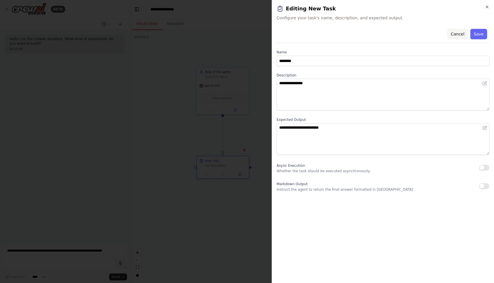
click at [462, 34] on button "Cancel" at bounding box center [457, 34] width 20 height 10
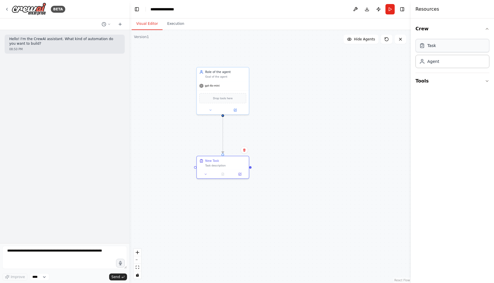
click at [460, 48] on div "Task" at bounding box center [452, 45] width 74 height 13
click at [339, 89] on div ".deletable-edge-delete-btn { width: 20px; height: 20px; border: 0px solid #ffff…" at bounding box center [269, 156] width 281 height 253
drag, startPoint x: 350, startPoint y: 77, endPoint x: 321, endPoint y: 77, distance: 29.7
click at [321, 77] on div "New Task" at bounding box center [322, 75] width 14 height 4
drag, startPoint x: 382, startPoint y: 134, endPoint x: 374, endPoint y: 150, distance: 17.6
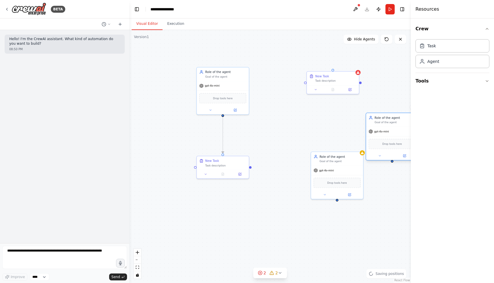
click at [374, 150] on div "Drop tools here" at bounding box center [392, 144] width 52 height 16
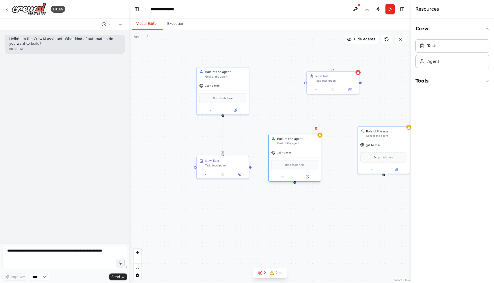
drag, startPoint x: 338, startPoint y: 168, endPoint x: 303, endPoint y: 154, distance: 38.7
click at [303, 154] on div "gpt-4o-mini" at bounding box center [295, 152] width 52 height 9
drag, startPoint x: 381, startPoint y: 137, endPoint x: 358, endPoint y: 146, distance: 24.4
click at [358, 146] on div "Role of the agent Goal of the agent" at bounding box center [362, 141] width 52 height 14
click at [383, 128] on icon at bounding box center [384, 128] width 2 height 3
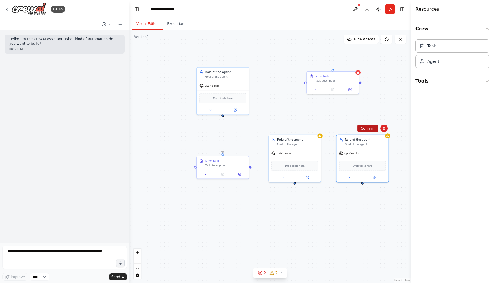
click at [372, 129] on button "Confirm" at bounding box center [367, 128] width 20 height 7
click at [319, 152] on div "gpt-4o-mini" at bounding box center [295, 152] width 52 height 9
drag, startPoint x: 316, startPoint y: 151, endPoint x: 334, endPoint y: 149, distance: 18.1
click at [321, 149] on div "gpt-4o-mini" at bounding box center [295, 153] width 52 height 9
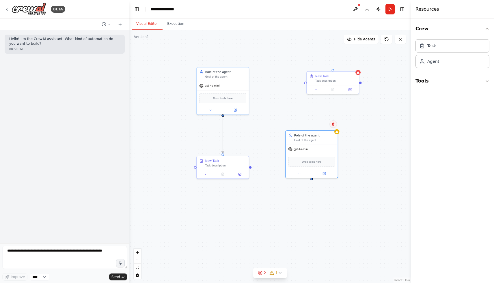
click at [331, 124] on button at bounding box center [333, 124] width 8 height 8
drag, startPoint x: 331, startPoint y: 86, endPoint x: 310, endPoint y: 203, distance: 119.4
click at [310, 203] on div at bounding box center [324, 203] width 52 height 9
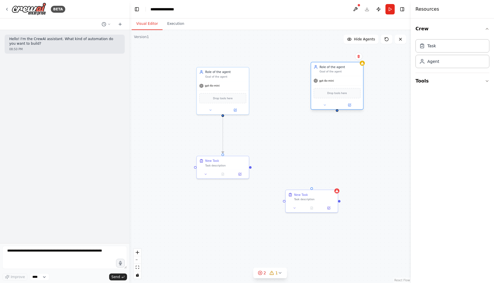
drag, startPoint x: 315, startPoint y: 148, endPoint x: 341, endPoint y: 80, distance: 73.4
click at [341, 80] on div "gpt-4o-mini" at bounding box center [337, 80] width 52 height 9
drag, startPoint x: 317, startPoint y: 204, endPoint x: 294, endPoint y: 160, distance: 49.7
click at [294, 160] on div "New Task Task description" at bounding box center [290, 162] width 53 height 23
click at [223, 116] on div at bounding box center [222, 115] width 3 height 3
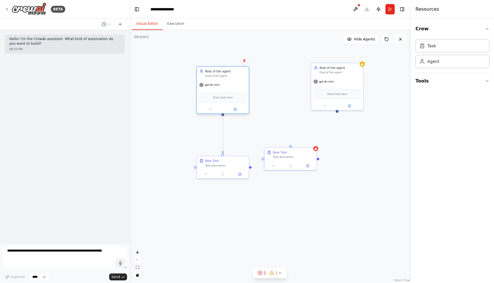
click at [223, 115] on div at bounding box center [222, 114] width 3 height 3
click at [290, 146] on div at bounding box center [290, 145] width 3 height 3
click at [291, 146] on div at bounding box center [290, 145] width 3 height 3
click at [223, 142] on icon "Edge from 7abeb226-206b-435a-af63-ba555b74146e to 85ba23dd-dc48-455b-83f5-aeb8e…" at bounding box center [223, 135] width 0 height 37
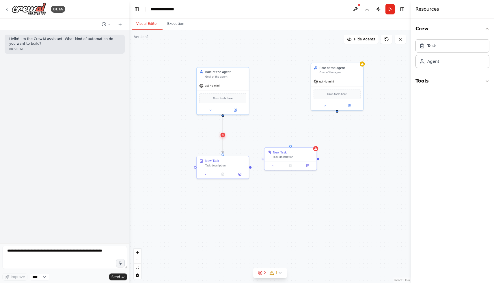
click at [223, 135] on icon at bounding box center [223, 135] width 2 height 2
click at [224, 116] on div at bounding box center [222, 114] width 3 height 3
click at [222, 154] on div at bounding box center [222, 154] width 3 height 3
click at [222, 115] on div at bounding box center [222, 114] width 3 height 3
drag, startPoint x: 289, startPoint y: 160, endPoint x: 285, endPoint y: 170, distance: 11.0
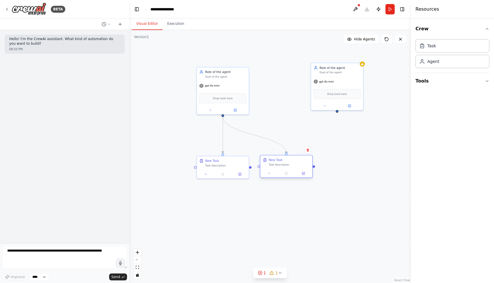
click at [285, 170] on div "New Task Task description" at bounding box center [286, 166] width 53 height 23
drag, startPoint x: 327, startPoint y: 95, endPoint x: 321, endPoint y: 86, distance: 11.3
click at [321, 86] on span "gpt-4o-mini" at bounding box center [318, 84] width 15 height 3
click at [329, 115] on div at bounding box center [328, 114] width 3 height 3
click at [287, 153] on circle "Edge from 7abeb226-206b-435a-af63-ba555b74146e to 5060bc97-7a21-4512-adc7-ff57b…" at bounding box center [286, 151] width 4 height 4
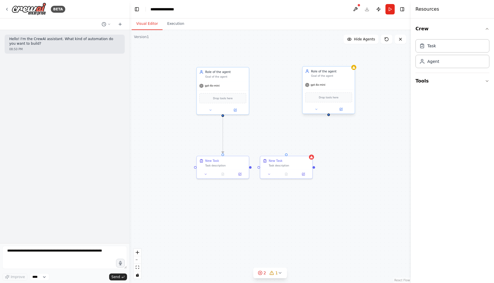
click at [328, 115] on div at bounding box center [328, 114] width 3 height 3
click at [287, 154] on div at bounding box center [286, 154] width 3 height 3
drag, startPoint x: 287, startPoint y: 154, endPoint x: 328, endPoint y: 117, distance: 55.2
click at [328, 117] on div ".deletable-edge-delete-btn { width: 20px; height: 20px; border: 0px solid #ffff…" at bounding box center [269, 156] width 281 height 253
click at [311, 134] on icon "Edge from 84f553ff-f453-493b-9d66-eb0bc2e12cdc to 5060bc97-7a21-4512-adc7-ff57b…" at bounding box center [307, 134] width 42 height 37
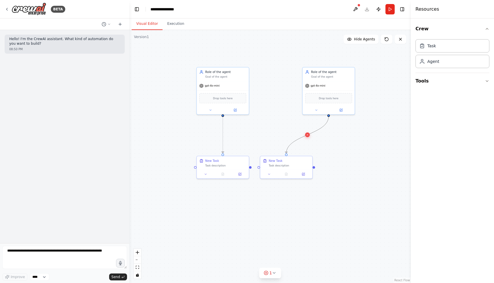
click at [309, 135] on icon at bounding box center [307, 135] width 3 height 4
click at [329, 115] on div at bounding box center [328, 114] width 3 height 3
click at [311, 132] on icon "Edge from 84f553ff-f453-493b-9d66-eb0bc2e12cdc to 5060bc97-7a21-4512-adc7-ff57b…" at bounding box center [307, 134] width 42 height 37
click at [307, 135] on icon at bounding box center [308, 135] width 2 height 2
click at [354, 143] on div ".deletable-edge-delete-btn { width: 20px; height: 20px; border: 0px solid #ffff…" at bounding box center [269, 156] width 281 height 253
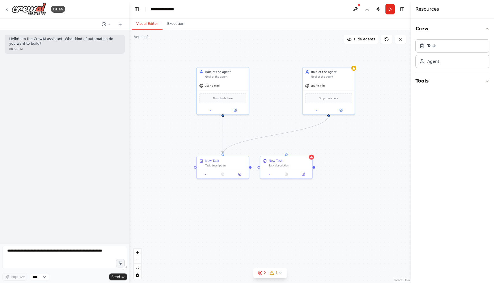
drag, startPoint x: 329, startPoint y: 114, endPoint x: 223, endPoint y: 154, distance: 113.0
click at [223, 154] on div ".deletable-edge-delete-btn { width: 20px; height: 20px; border: 0px solid #ffff…" at bounding box center [269, 156] width 281 height 253
drag, startPoint x: 328, startPoint y: 115, endPoint x: 286, endPoint y: 154, distance: 57.2
click at [287, 154] on div "Role of the agent Goal of the agent gpt-4o-mini Drop tools here New Task Task d…" at bounding box center [274, 152] width 206 height 186
click at [359, 183] on div ".deletable-edge-delete-btn { width: 20px; height: 20px; border: 0px solid #ffff…" at bounding box center [269, 156] width 281 height 253
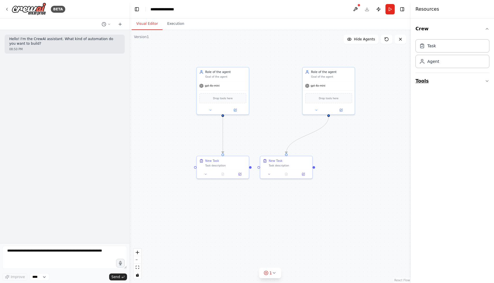
click at [422, 82] on button "Tools" at bounding box center [452, 81] width 74 height 16
click at [434, 130] on button "Database & Data" at bounding box center [452, 127] width 74 height 15
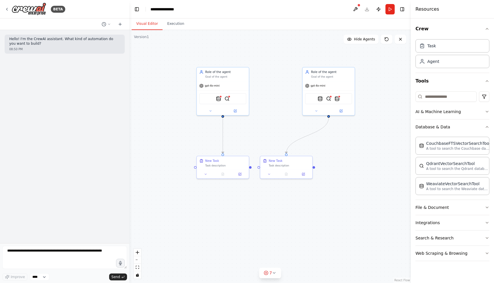
click at [362, 223] on div ".deletable-edge-delete-btn { width: 20px; height: 20px; border: 0px solid #ffff…" at bounding box center [269, 156] width 281 height 253
click at [476, 128] on button "Database & Data" at bounding box center [452, 127] width 74 height 15
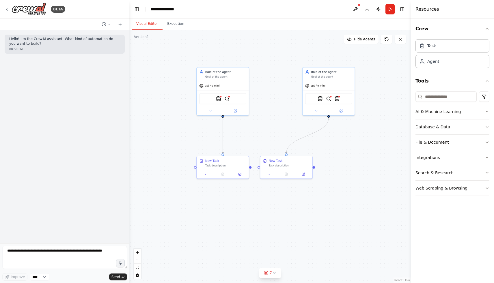
click at [461, 145] on button "File & Document" at bounding box center [452, 142] width 74 height 15
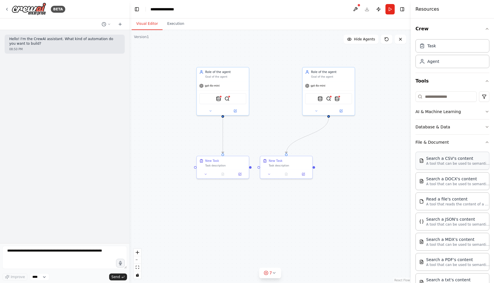
click at [451, 166] on p "A tool that can be used to semantic search a query from a CSV's content." at bounding box center [458, 163] width 64 height 5
click at [485, 141] on icon "button" at bounding box center [487, 142] width 5 height 5
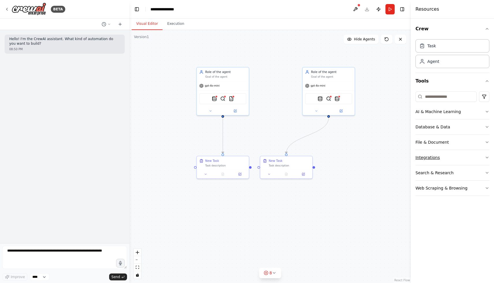
click at [443, 159] on button "Integrations" at bounding box center [452, 157] width 74 height 15
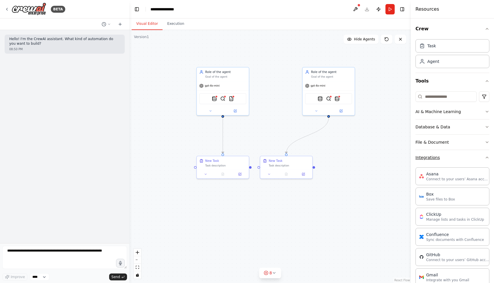
click at [443, 159] on button "Integrations" at bounding box center [452, 157] width 74 height 15
